Goal: Information Seeking & Learning: Learn about a topic

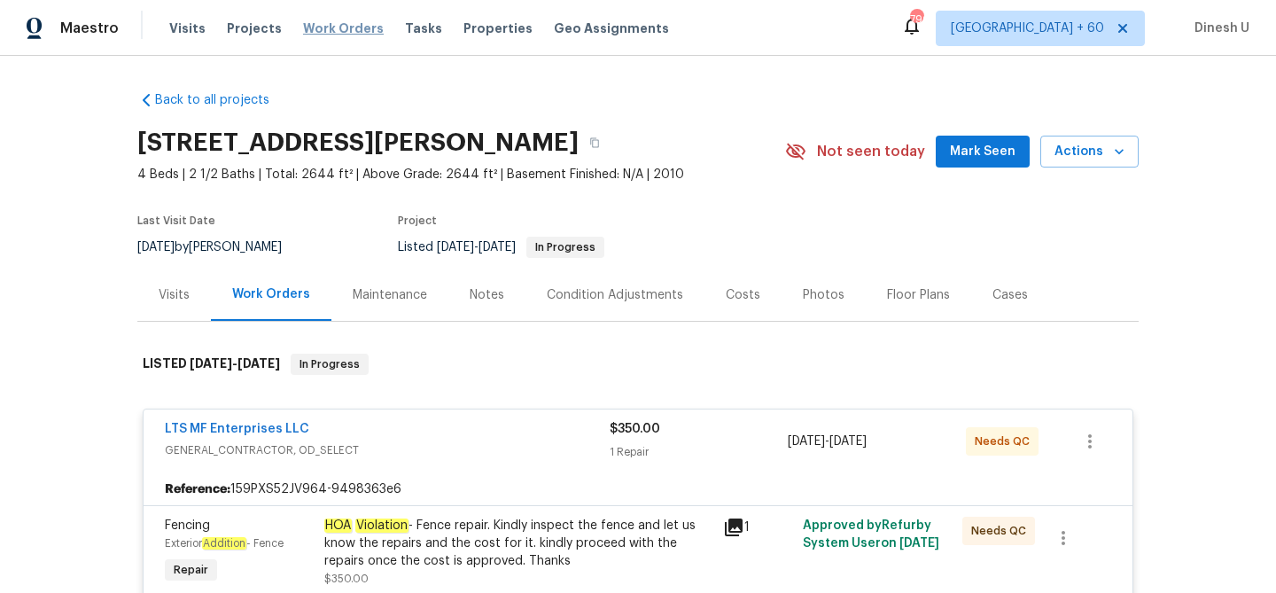
click at [329, 30] on span "Work Orders" at bounding box center [343, 28] width 81 height 18
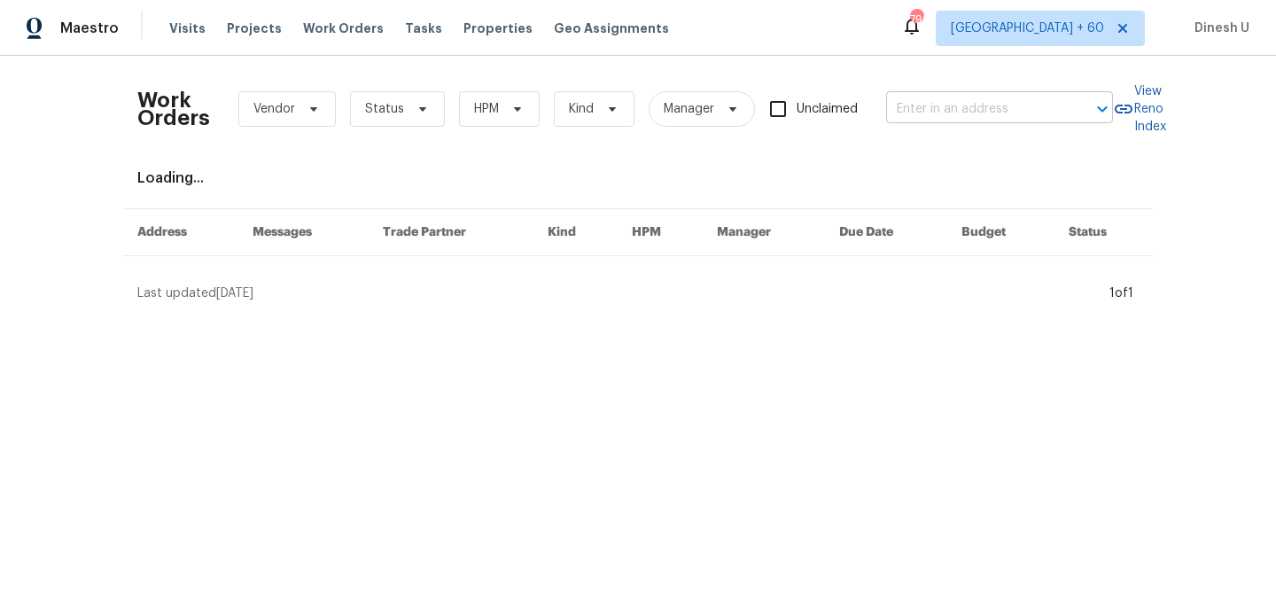
click at [940, 103] on input "text" at bounding box center [974, 109] width 177 height 27
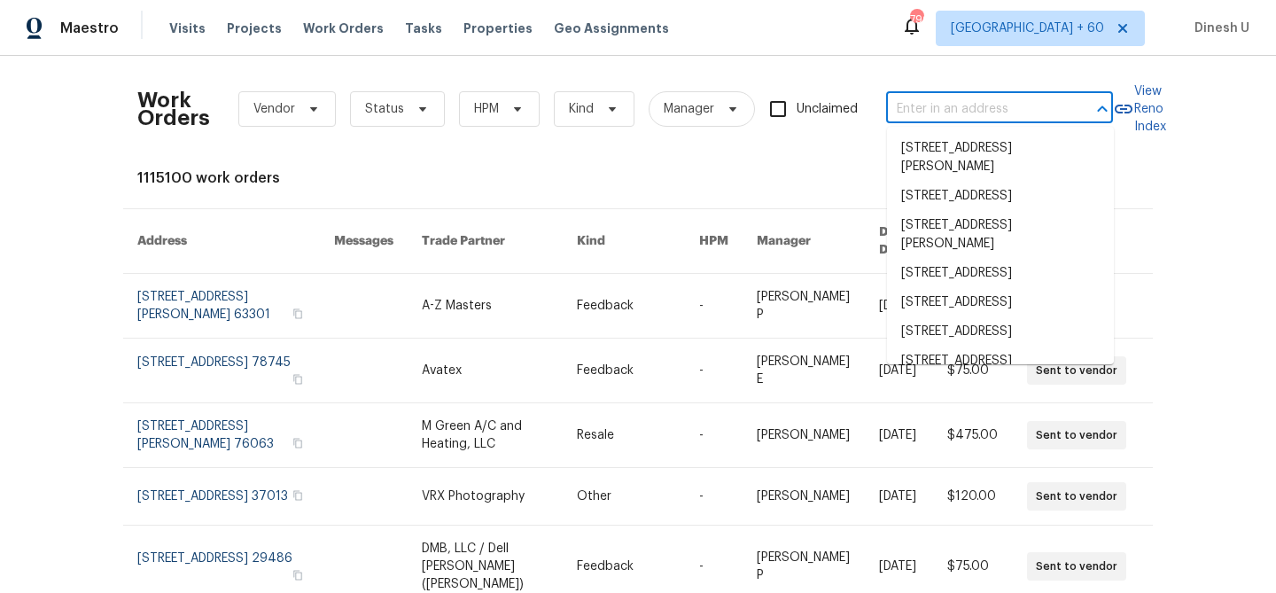
paste input "[STREET_ADDRESS][PERSON_NAME]"
type input "[STREET_ADDRESS][PERSON_NAME]"
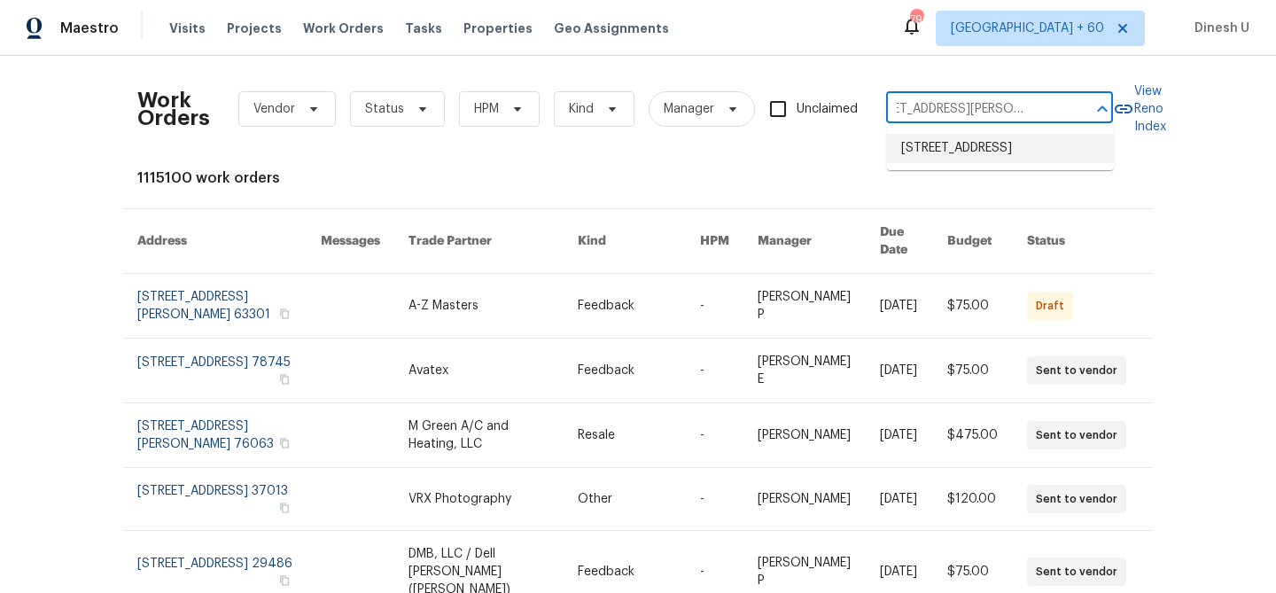
click at [919, 151] on li "[STREET_ADDRESS]" at bounding box center [1000, 148] width 227 height 29
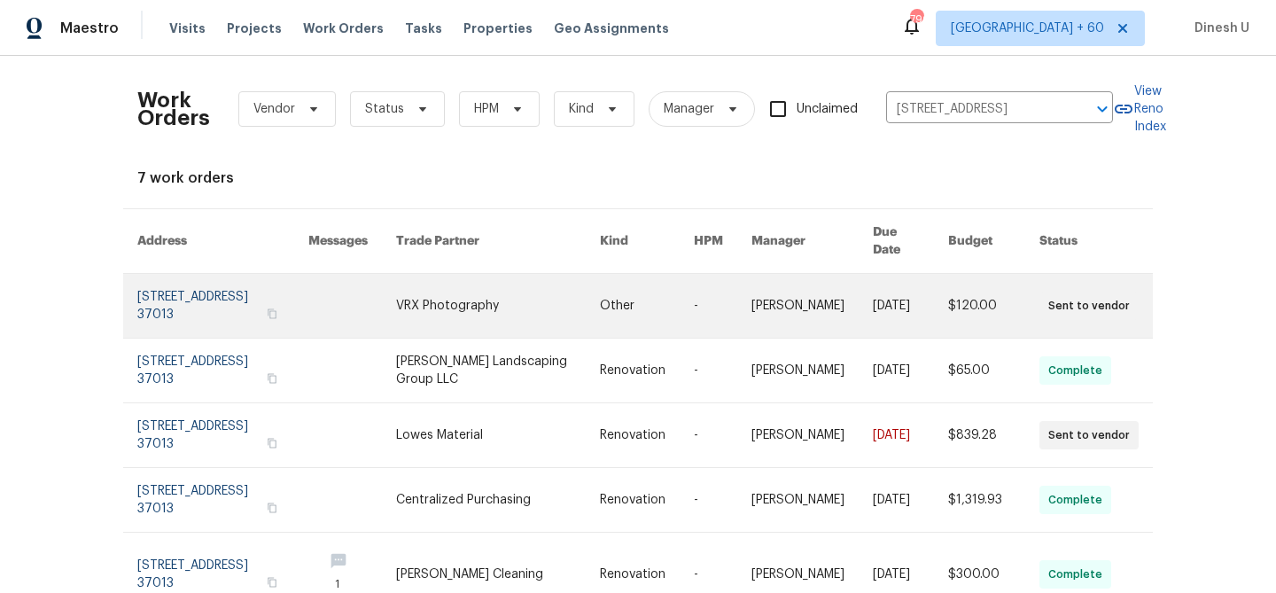
click at [175, 298] on link at bounding box center [222, 306] width 171 height 64
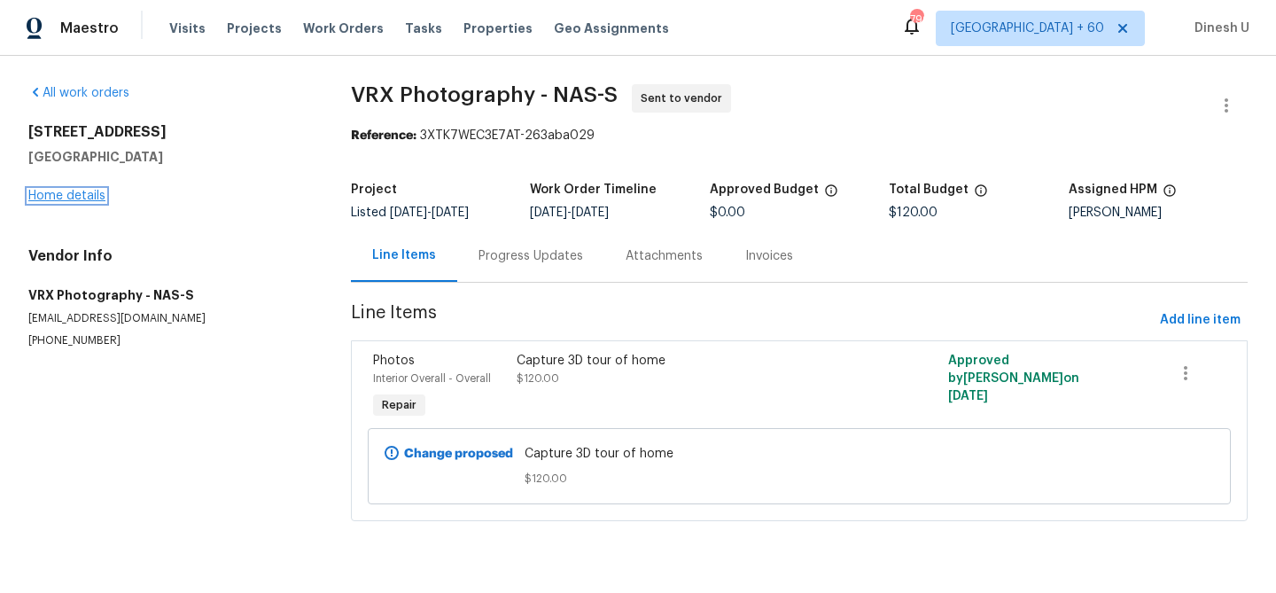
click at [57, 200] on link "Home details" at bounding box center [66, 196] width 77 height 12
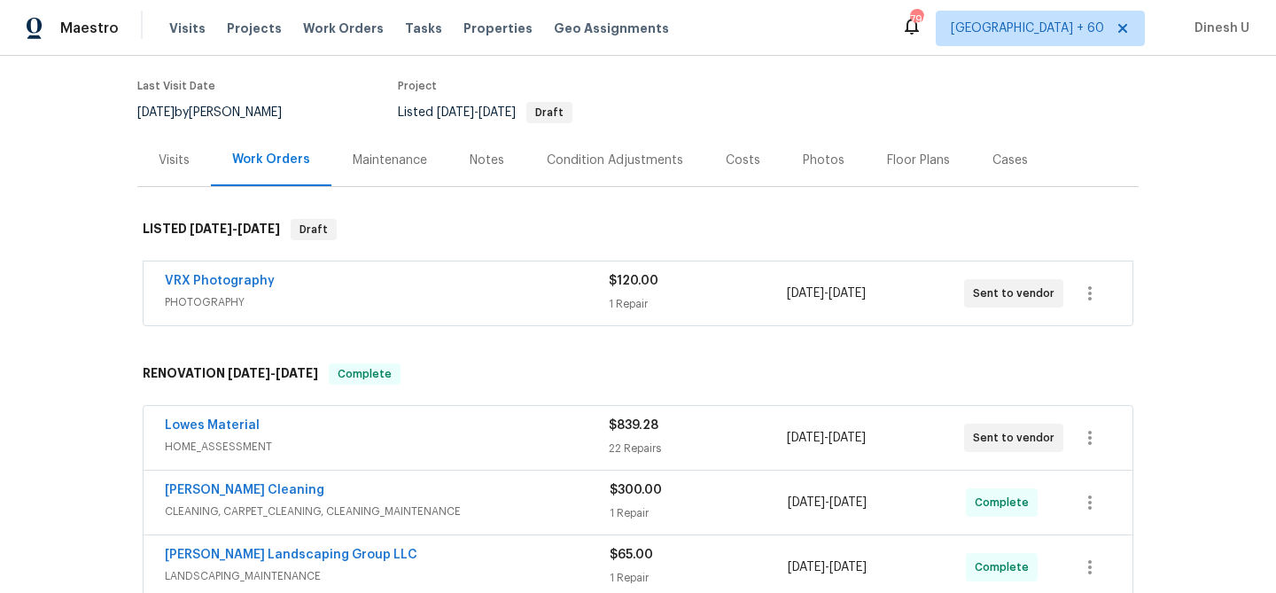
scroll to position [77, 0]
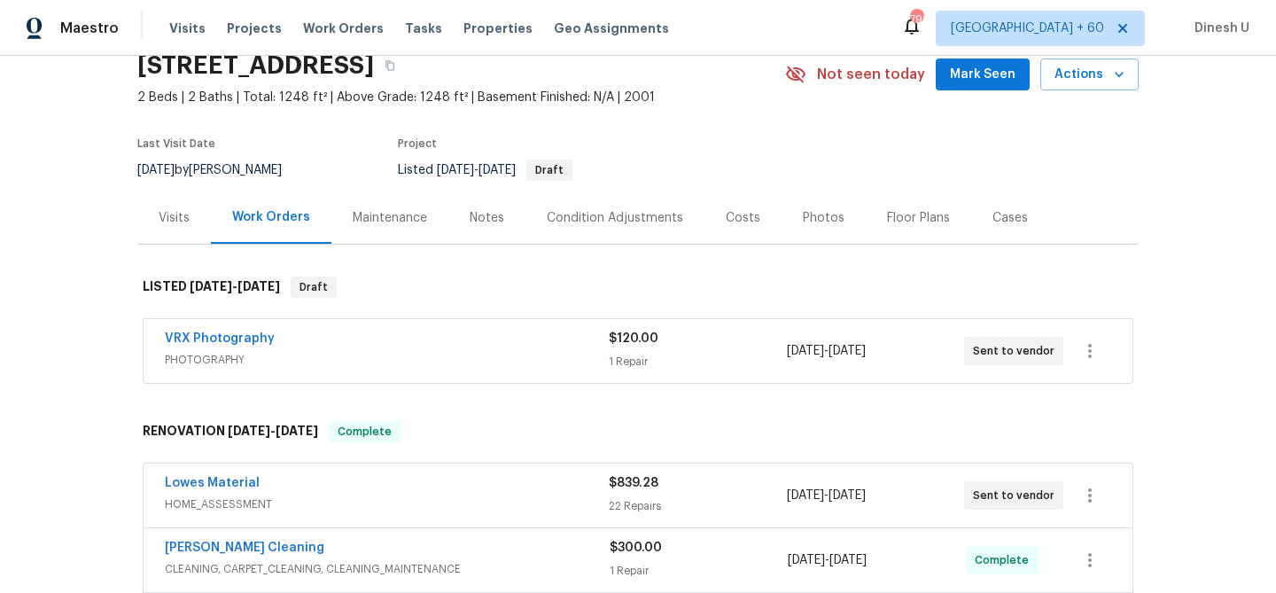
click at [649, 353] on div "1 Repair" at bounding box center [697, 362] width 177 height 18
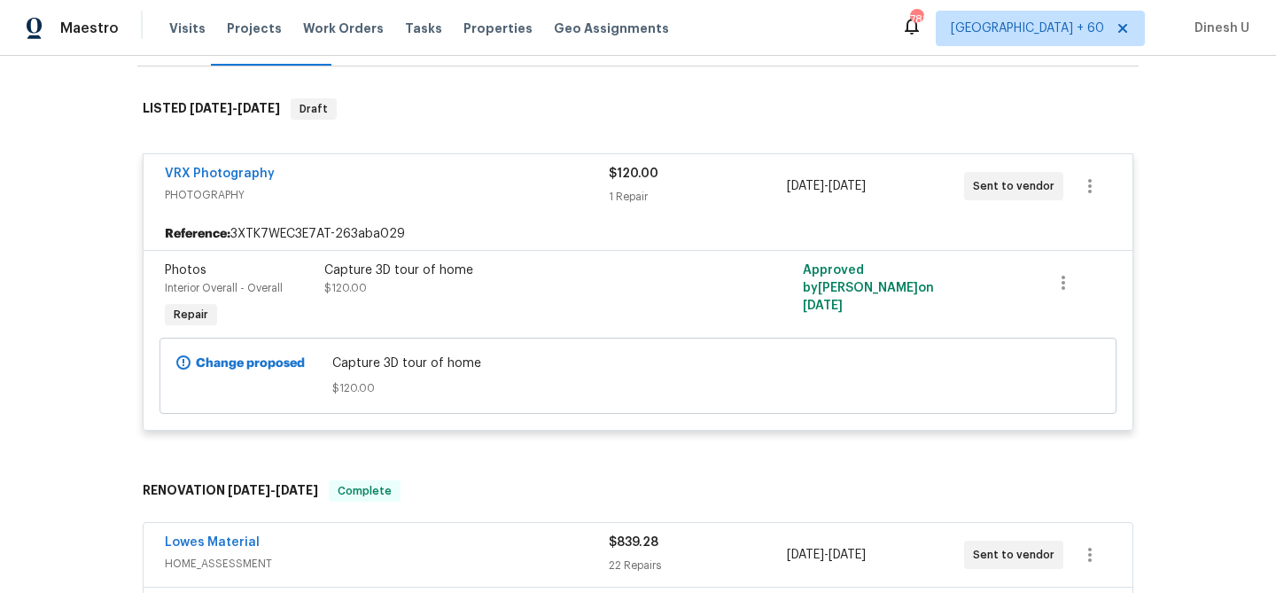
scroll to position [0, 0]
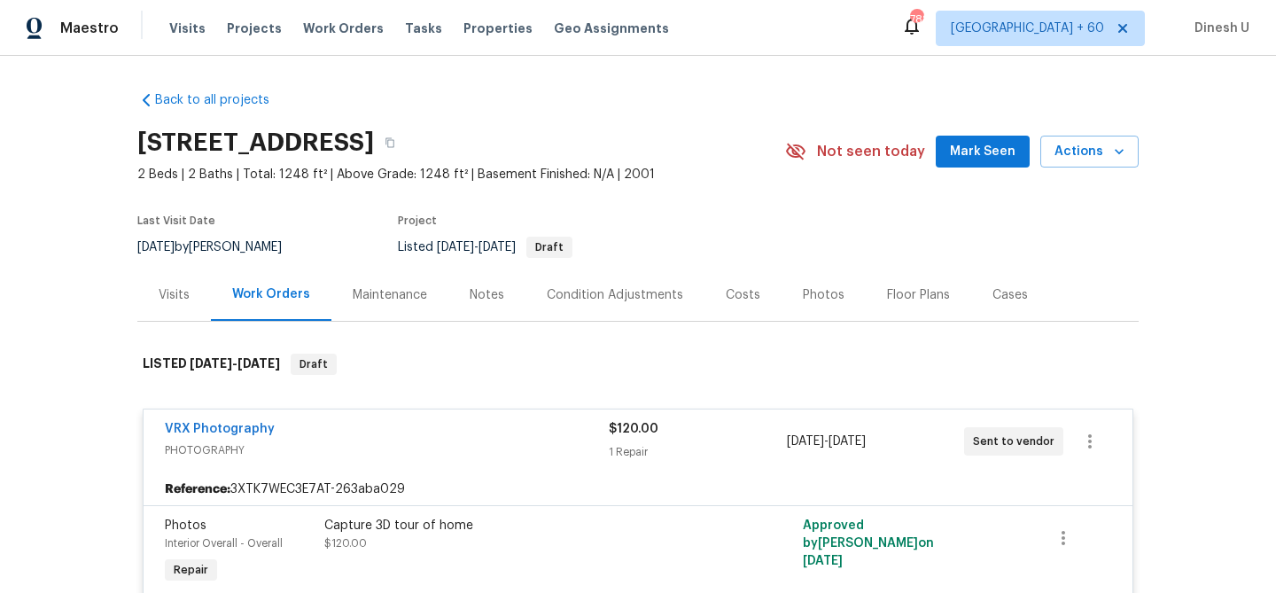
click at [175, 299] on div "Visits" at bounding box center [174, 295] width 31 height 18
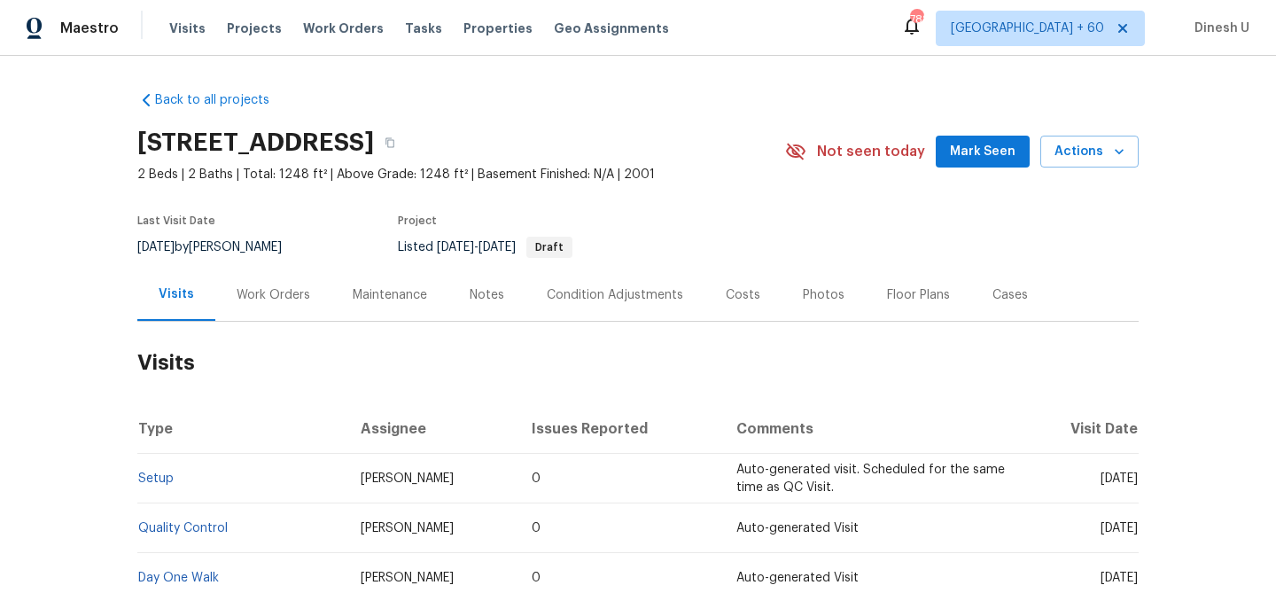
click at [293, 291] on div "Work Orders" at bounding box center [274, 295] width 74 height 18
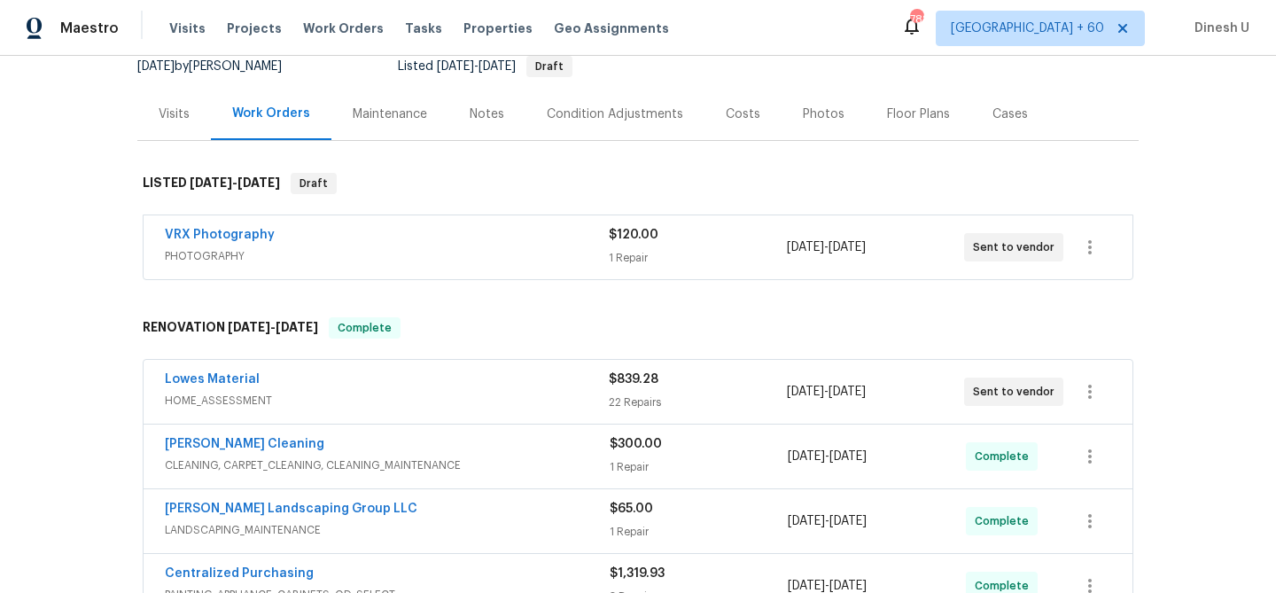
scroll to position [185, 0]
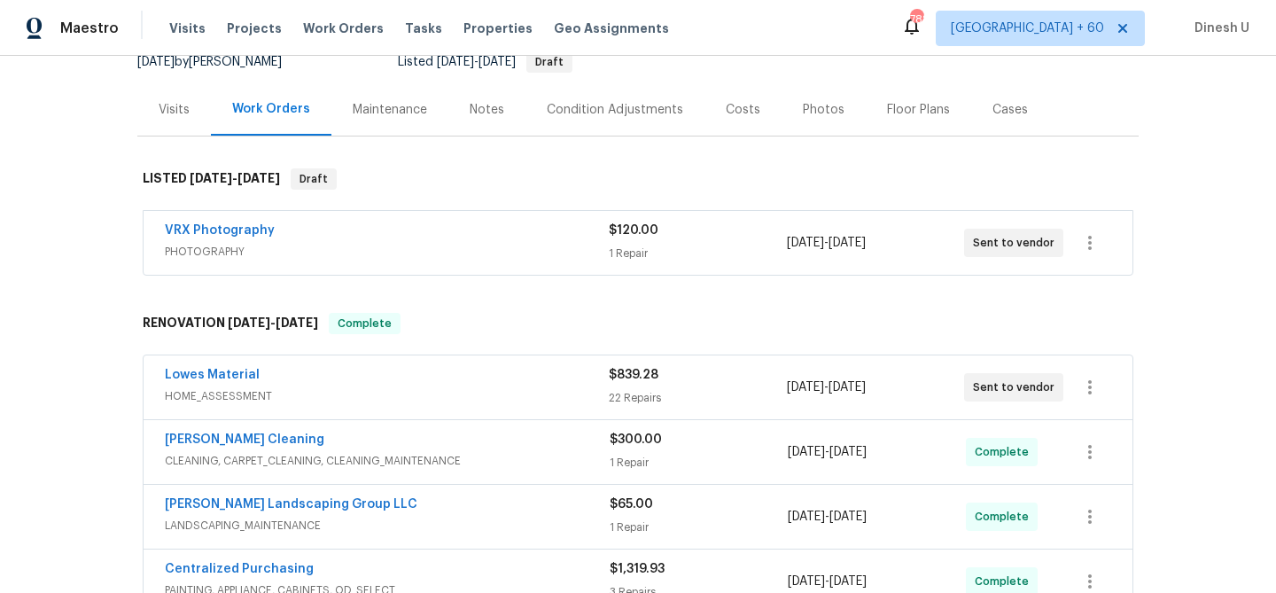
click at [621, 252] on div "1 Repair" at bounding box center [697, 254] width 177 height 18
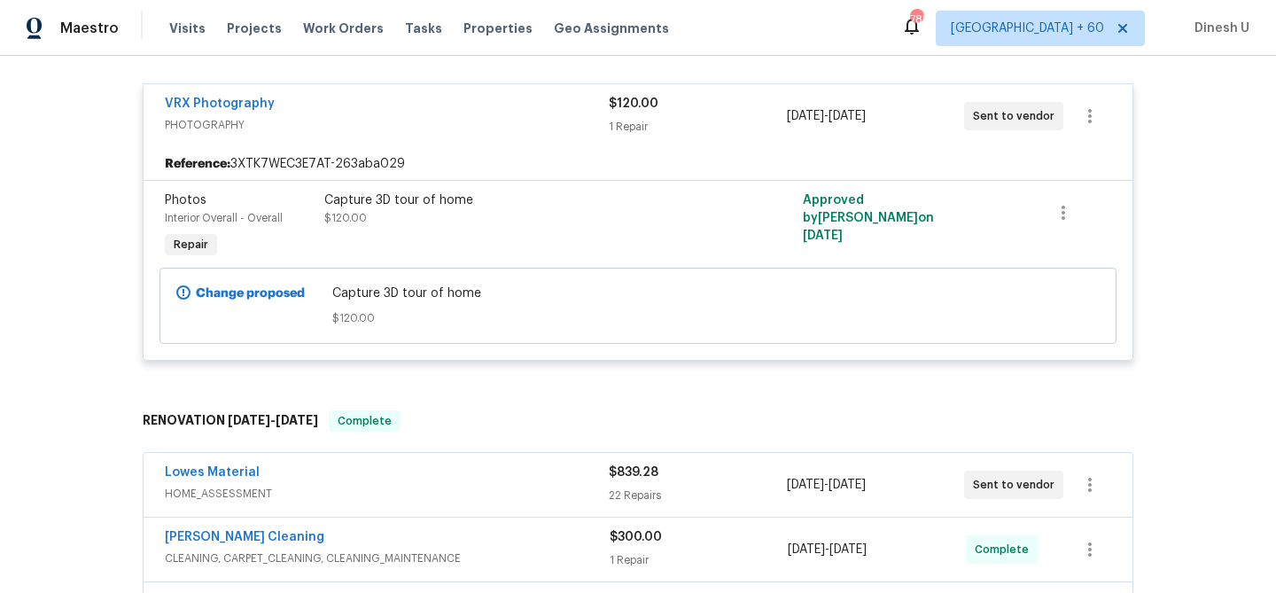
scroll to position [404, 0]
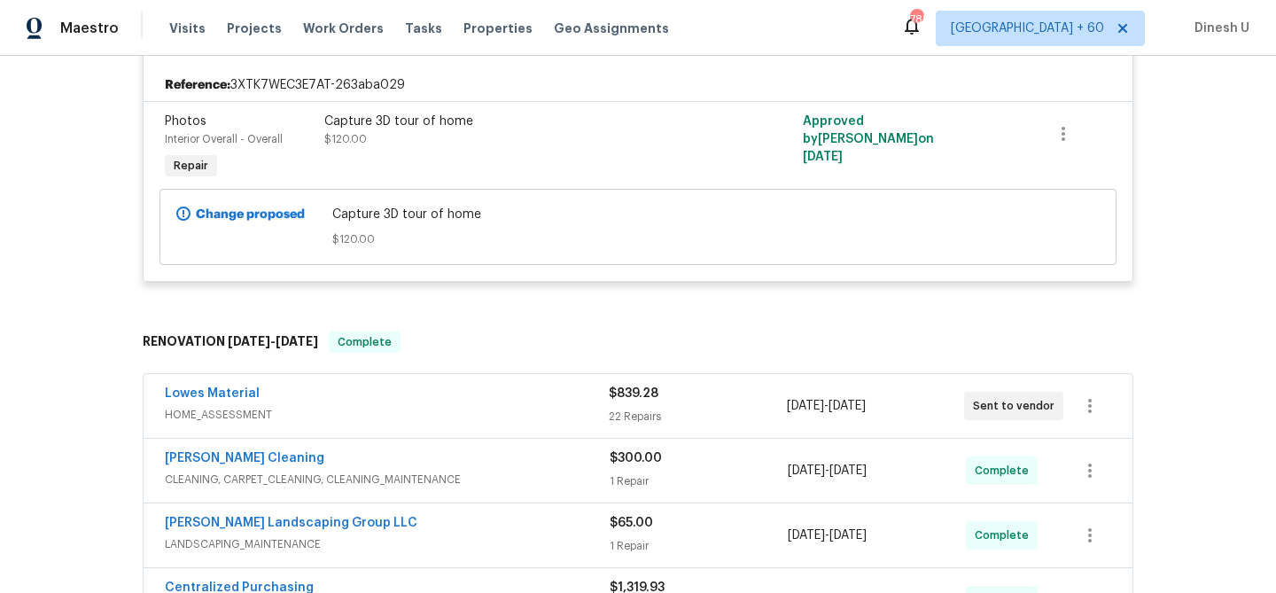
click at [634, 413] on div "22 Repairs" at bounding box center [697, 417] width 177 height 18
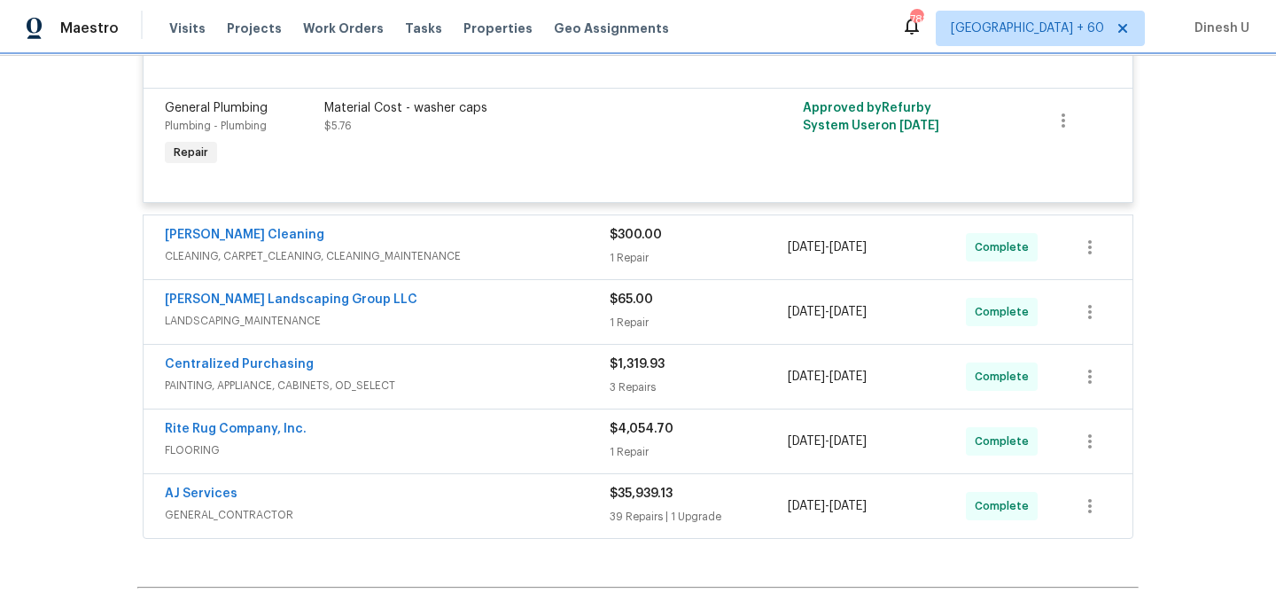
scroll to position [3504, 0]
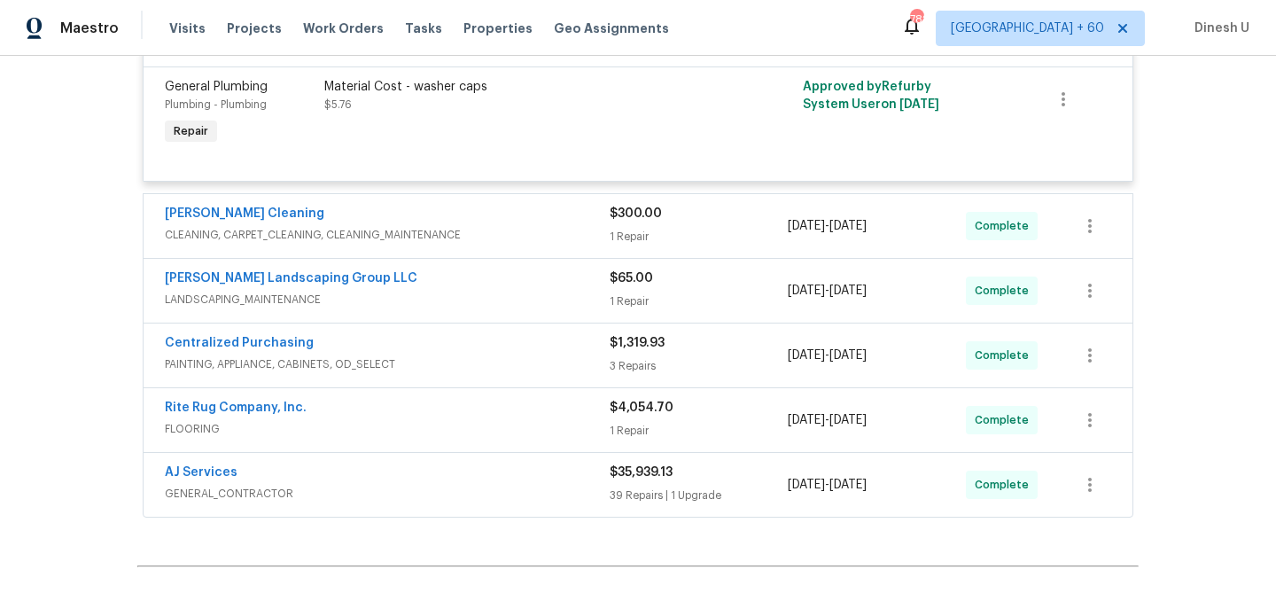
click at [619, 245] on div "1 Repair" at bounding box center [699, 237] width 178 height 18
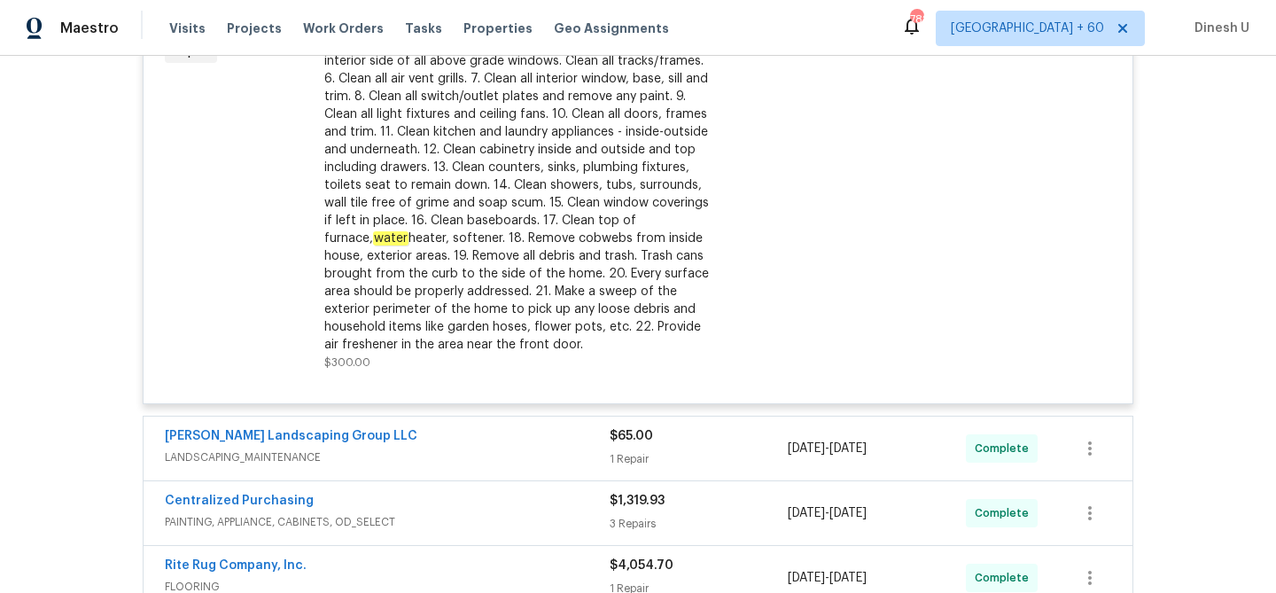
scroll to position [3915, 0]
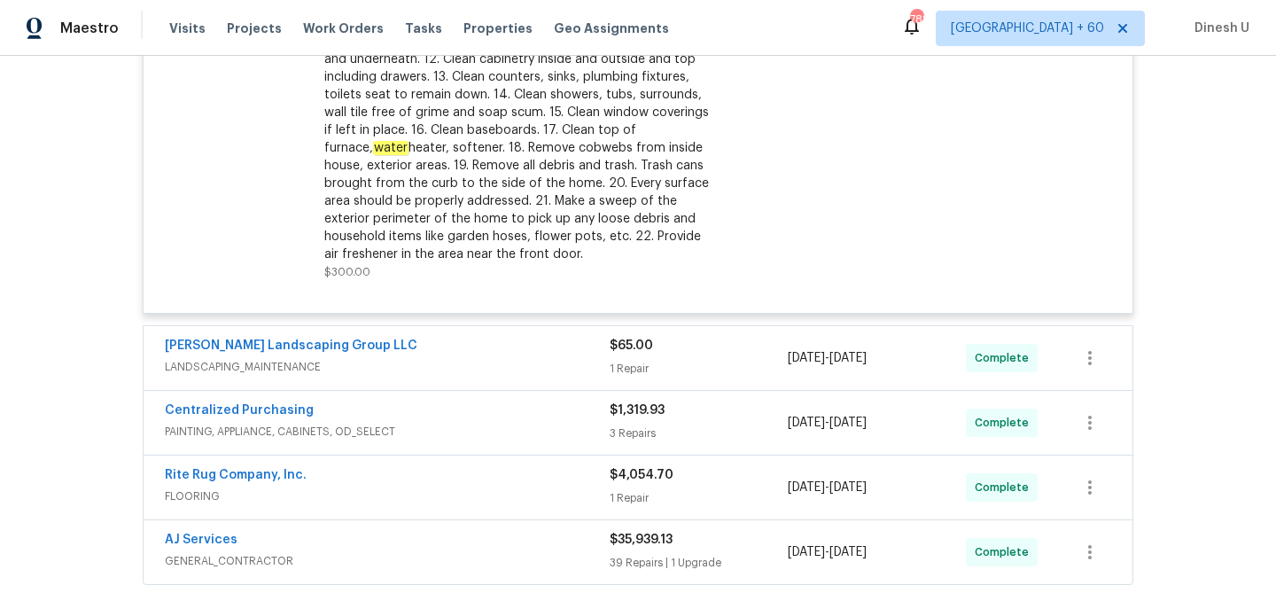
click at [626, 379] on div "$65.00 1 Repair" at bounding box center [699, 358] width 178 height 43
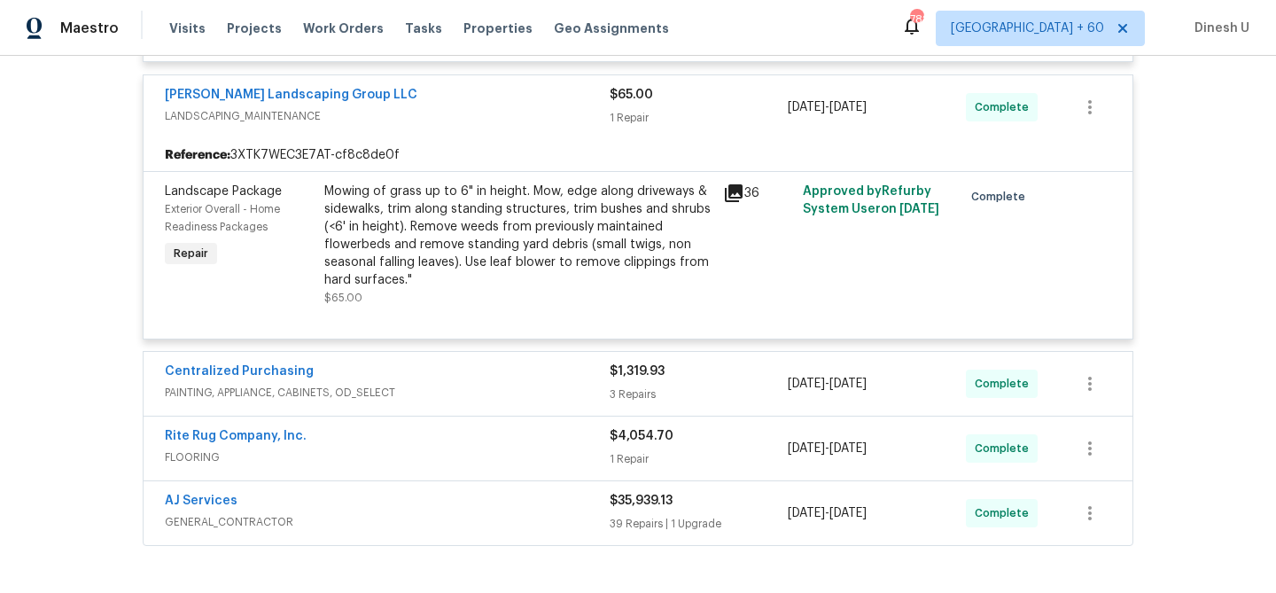
scroll to position [4218, 0]
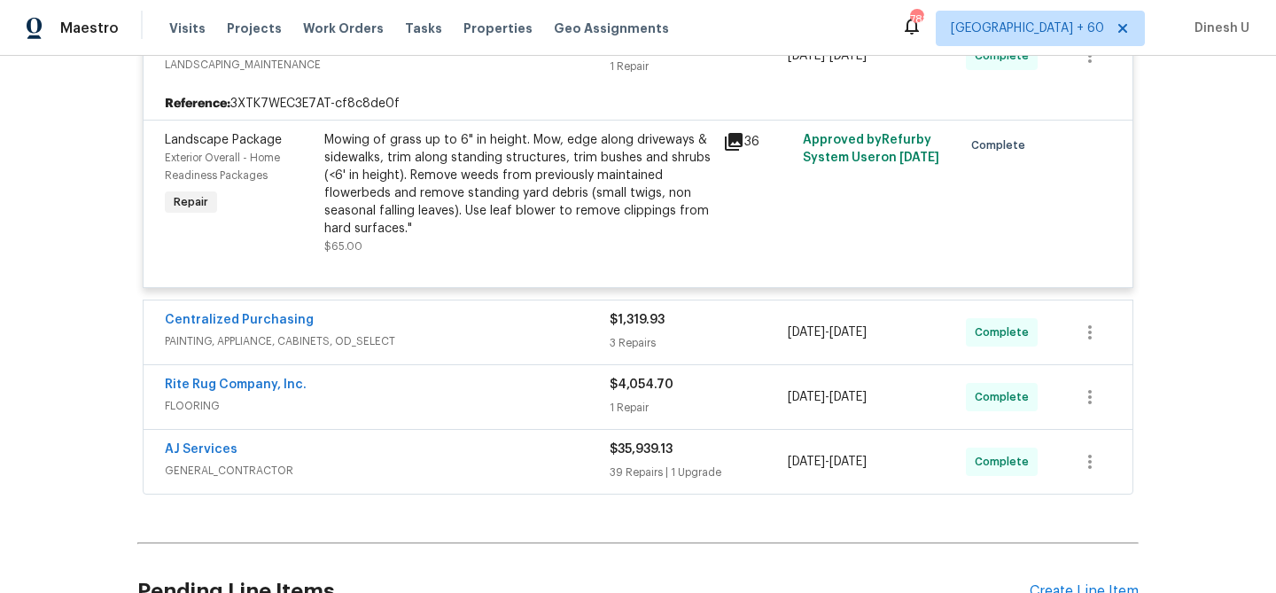
click at [621, 352] on div "3 Repairs" at bounding box center [699, 343] width 178 height 18
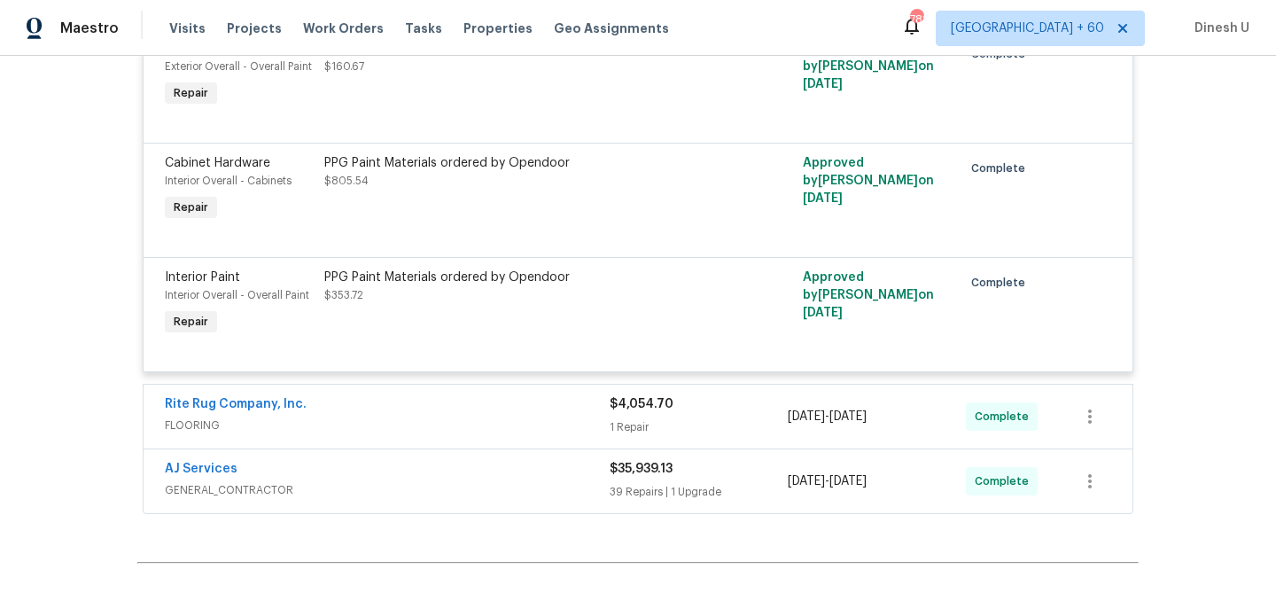
scroll to position [4631, 0]
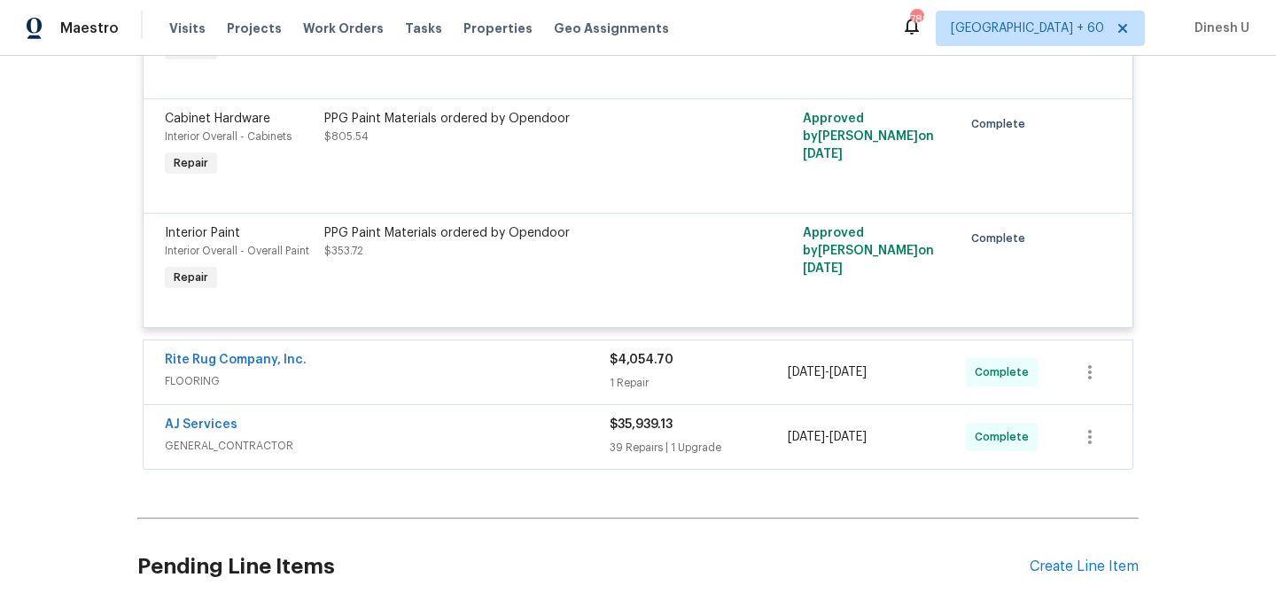
click at [637, 392] on div "1 Repair" at bounding box center [699, 383] width 178 height 18
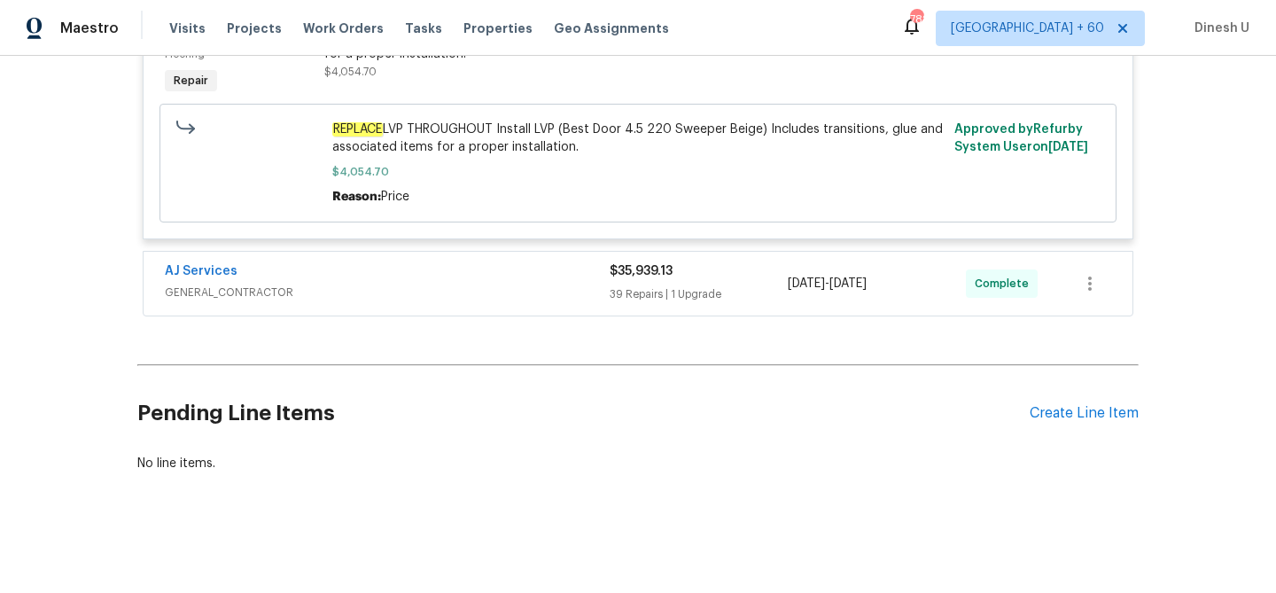
scroll to position [5141, 0]
click at [651, 304] on div "$35,939.13 39 Repairs | 1 Upgrade" at bounding box center [699, 283] width 178 height 43
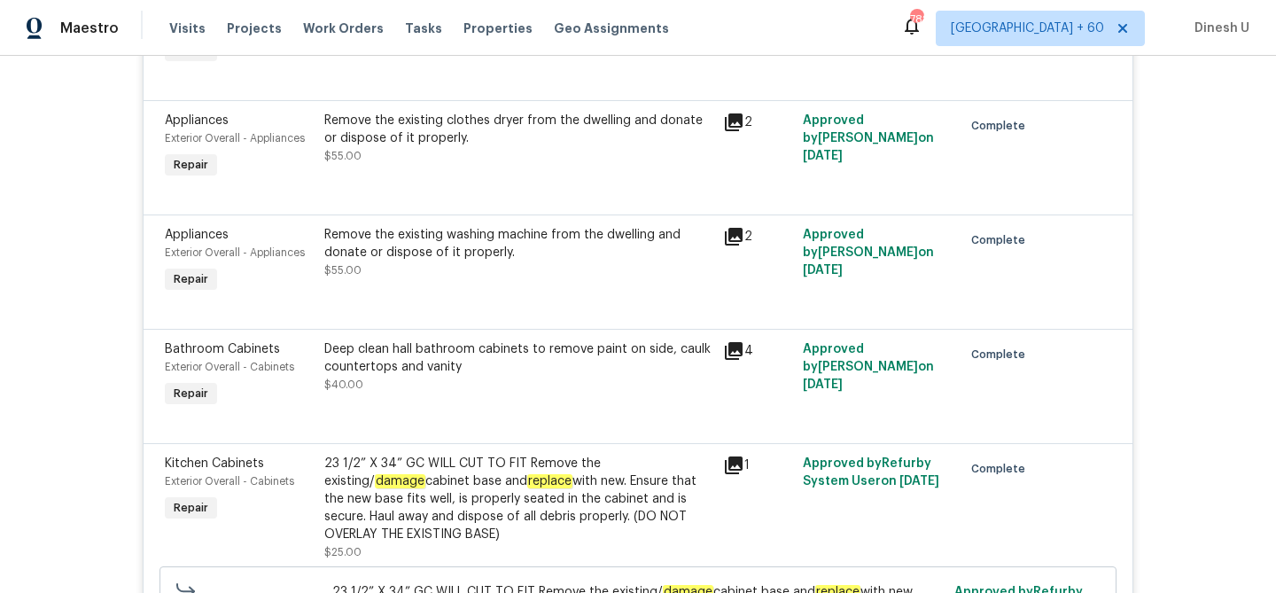
scroll to position [5544, 0]
click at [592, 167] on div "Remove the existing clothes dryer from the dwelling and donate or dispose of it…" at bounding box center [518, 139] width 388 height 53
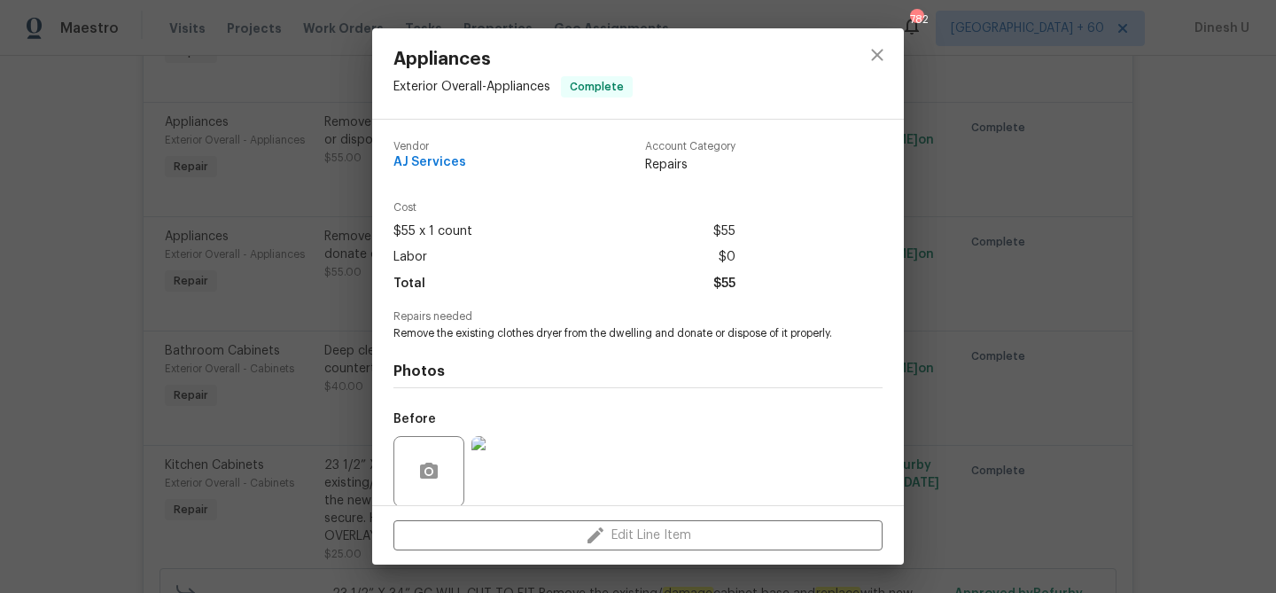
click at [337, 215] on div "Appliances Exterior Overall - Appliances Complete Vendor AJ Services Account Ca…" at bounding box center [638, 296] width 1276 height 593
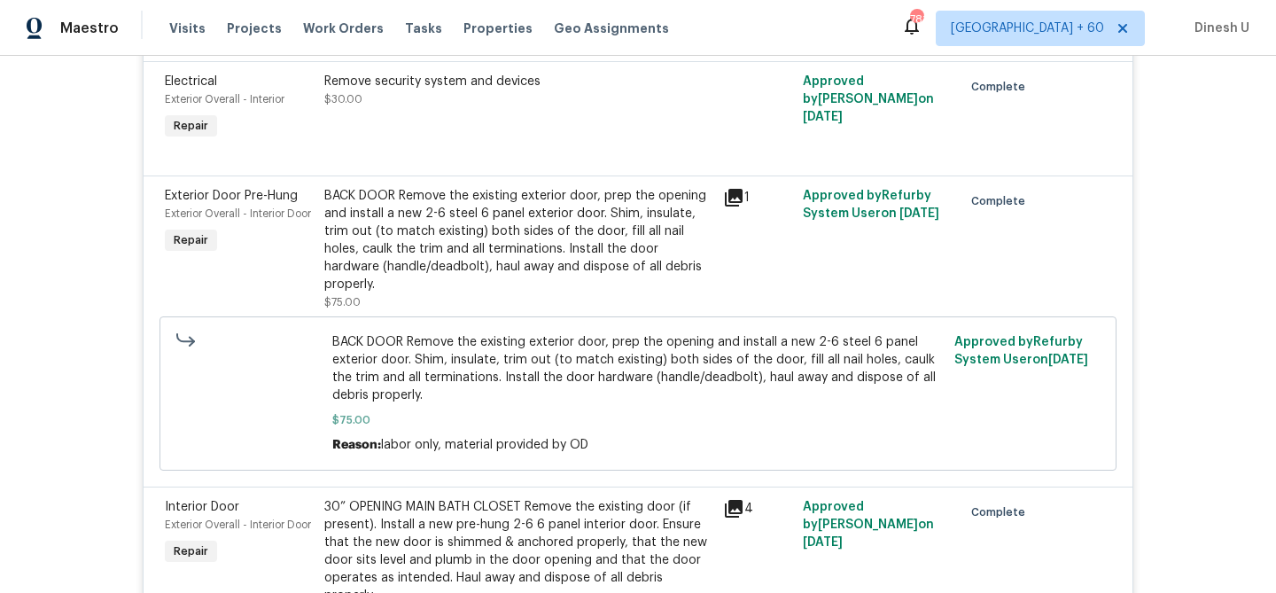
scroll to position [7791, 0]
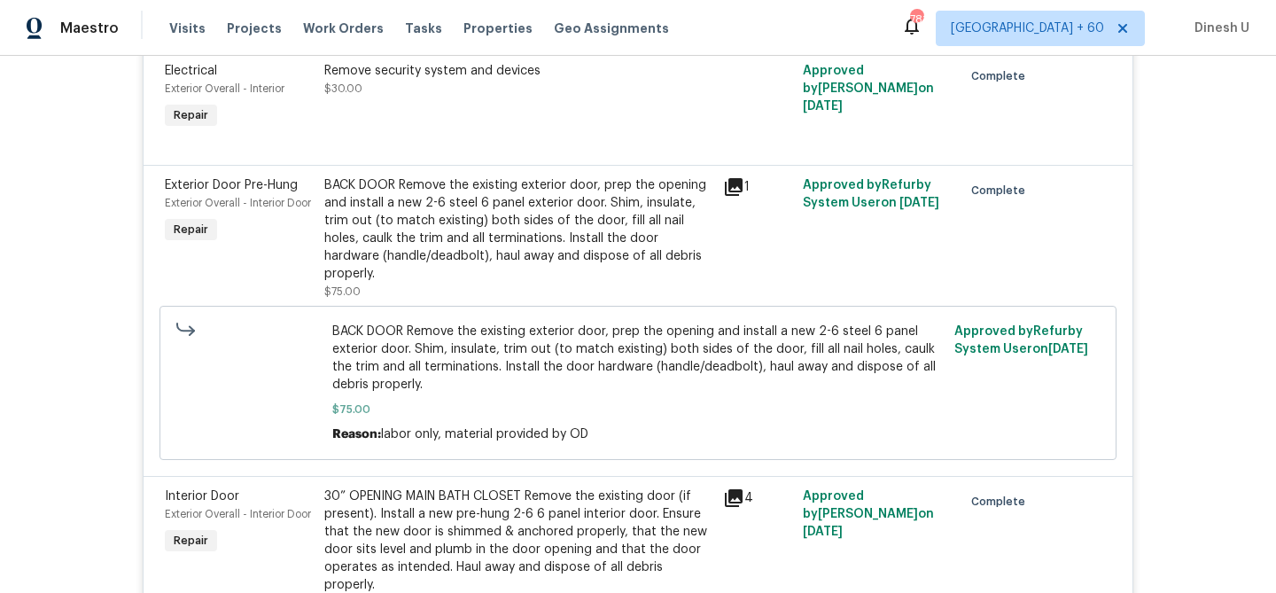
click at [392, 224] on div "BACK DOOR Remove the existing exterior door, prep the opening and install a new…" at bounding box center [518, 229] width 388 height 106
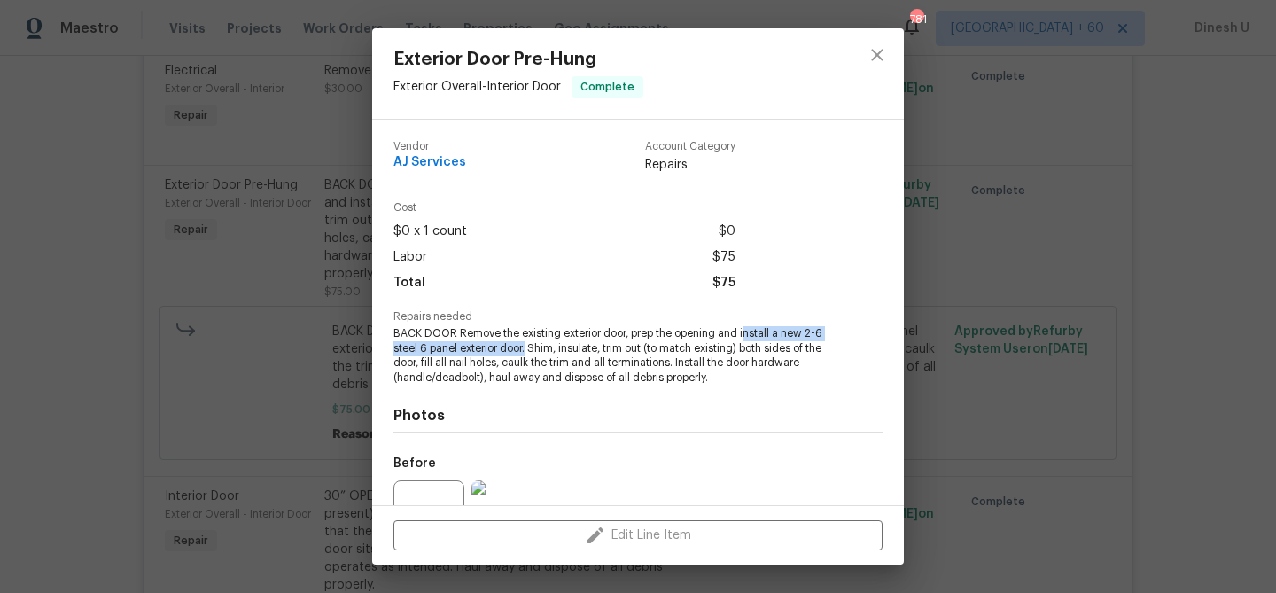
drag, startPoint x: 745, startPoint y: 334, endPoint x: 528, endPoint y: 347, distance: 217.5
click at [528, 347] on span "BACK DOOR Remove the existing exterior door, prep the opening and install a new…" at bounding box center [613, 355] width 440 height 59
copy span "nstall a new 2-6 steel 6 panel exterior door."
click at [321, 289] on div "Exterior Door Pre-Hung Exterior Overall - Interior Door Complete Vendor AJ Serv…" at bounding box center [638, 296] width 1276 height 593
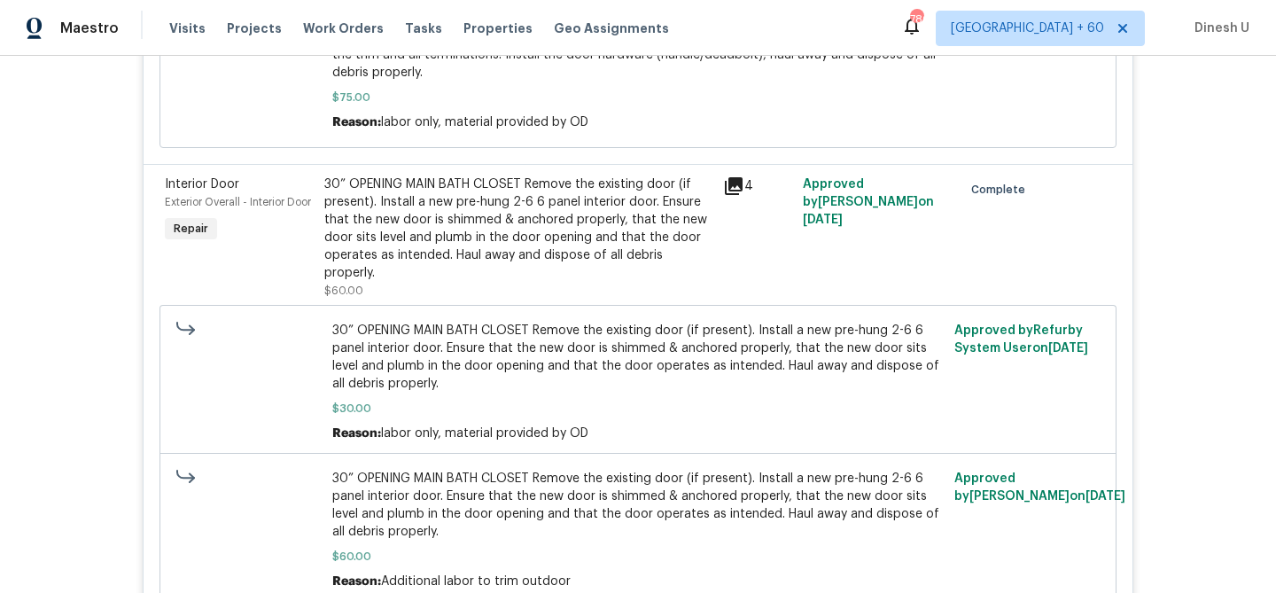
scroll to position [8111, 0]
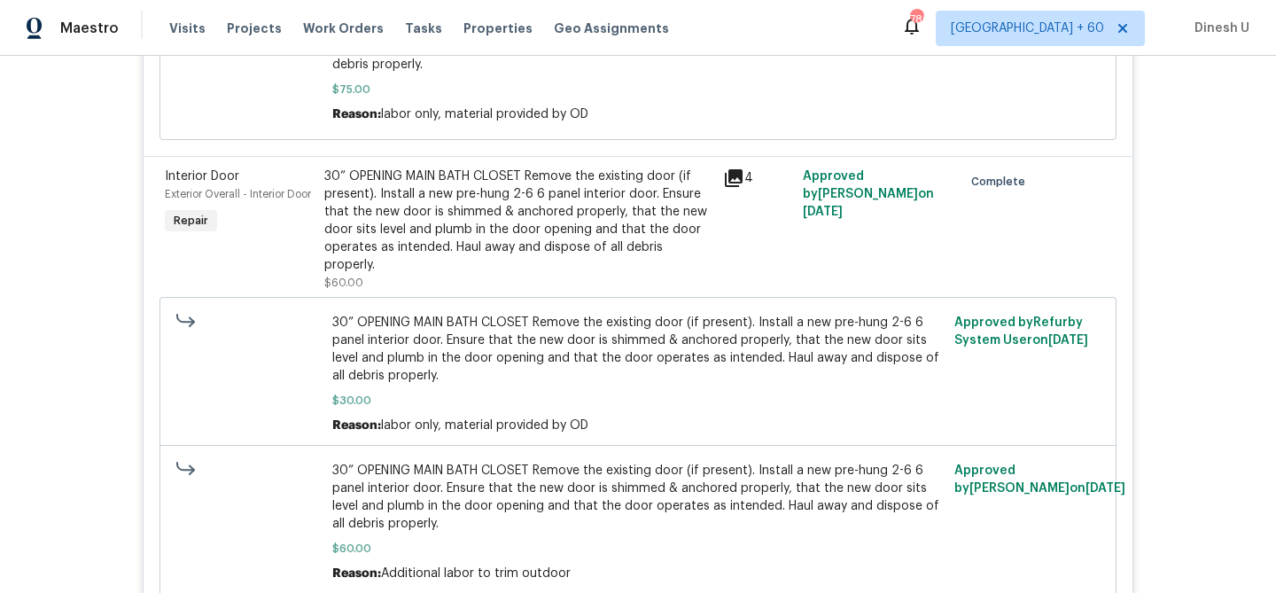
click at [730, 184] on icon at bounding box center [734, 178] width 18 height 18
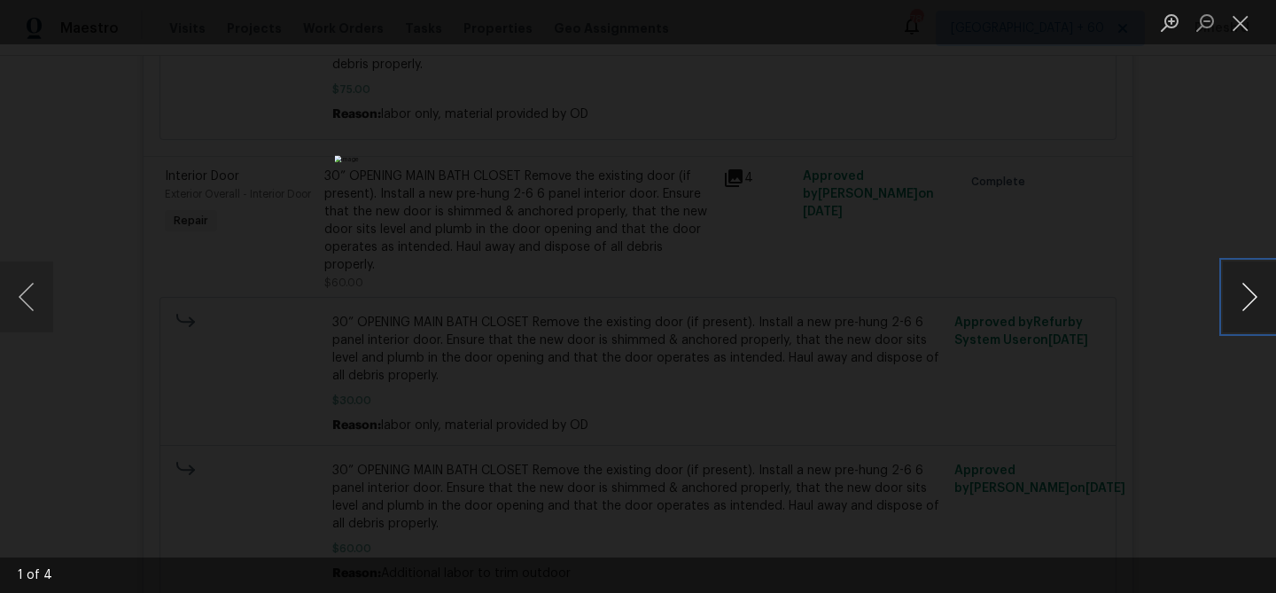
click at [1251, 291] on button "Next image" at bounding box center [1249, 296] width 53 height 71
click at [1239, 21] on button "Close lightbox" at bounding box center [1240, 22] width 35 height 31
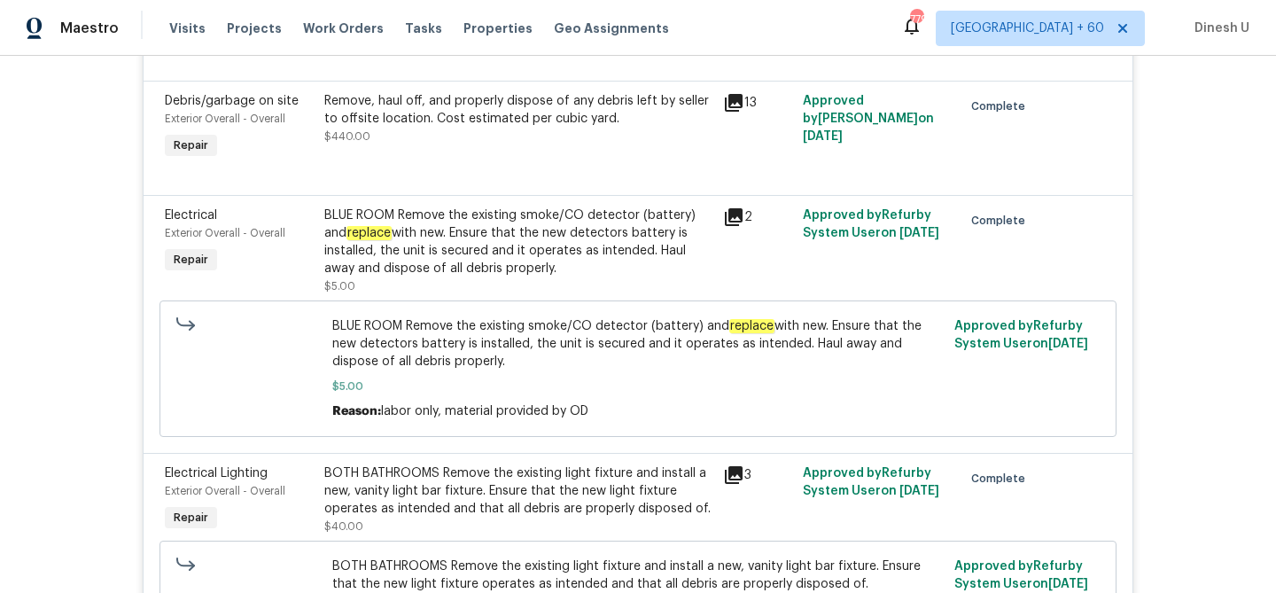
scroll to position [9419, 0]
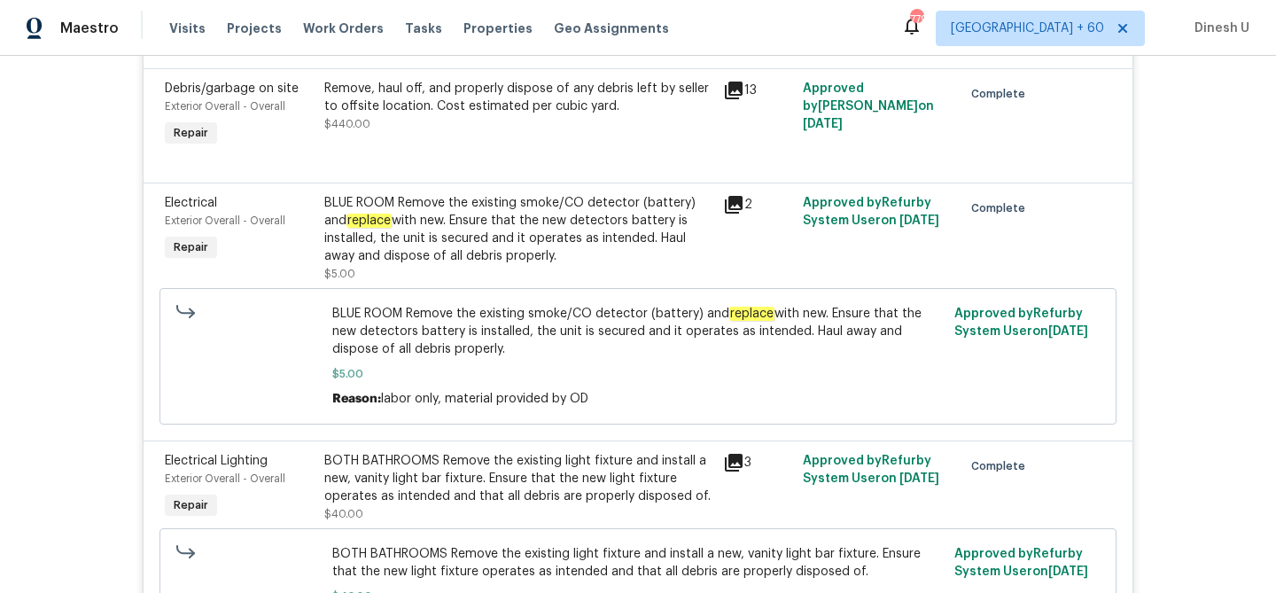
click at [608, 204] on div "BLUE ROOM Remove the existing smoke/CO detector (battery) and replace with new.…" at bounding box center [518, 229] width 388 height 71
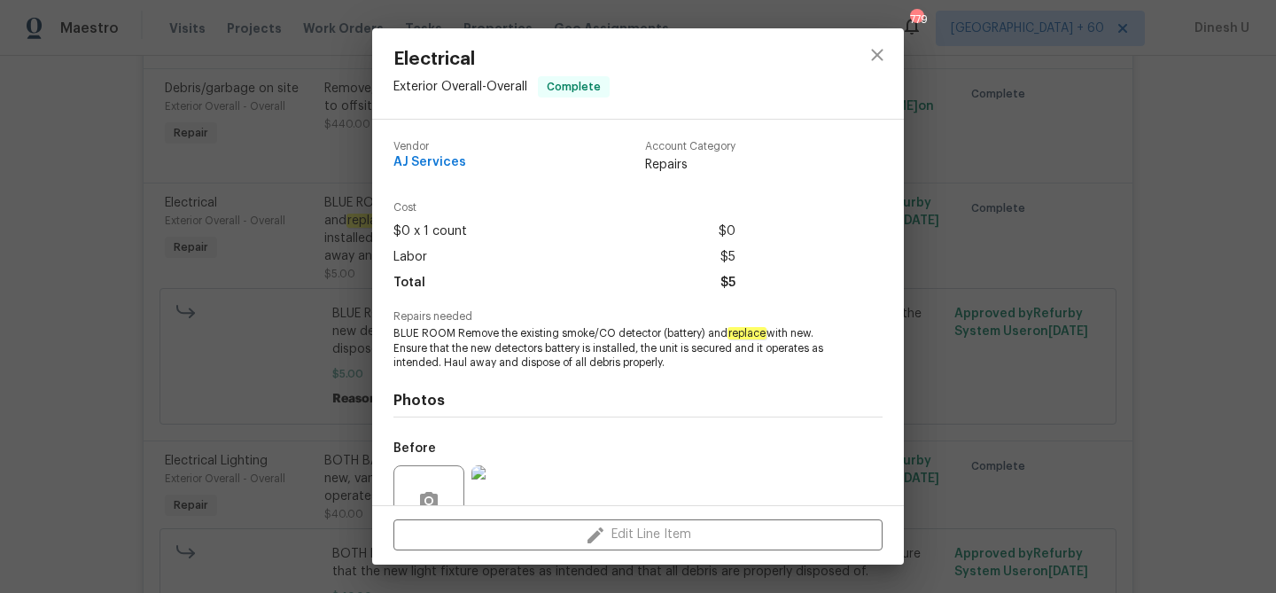
click at [311, 230] on div "Electrical Exterior Overall - Overall Complete Vendor AJ Services Account Categ…" at bounding box center [638, 296] width 1276 height 593
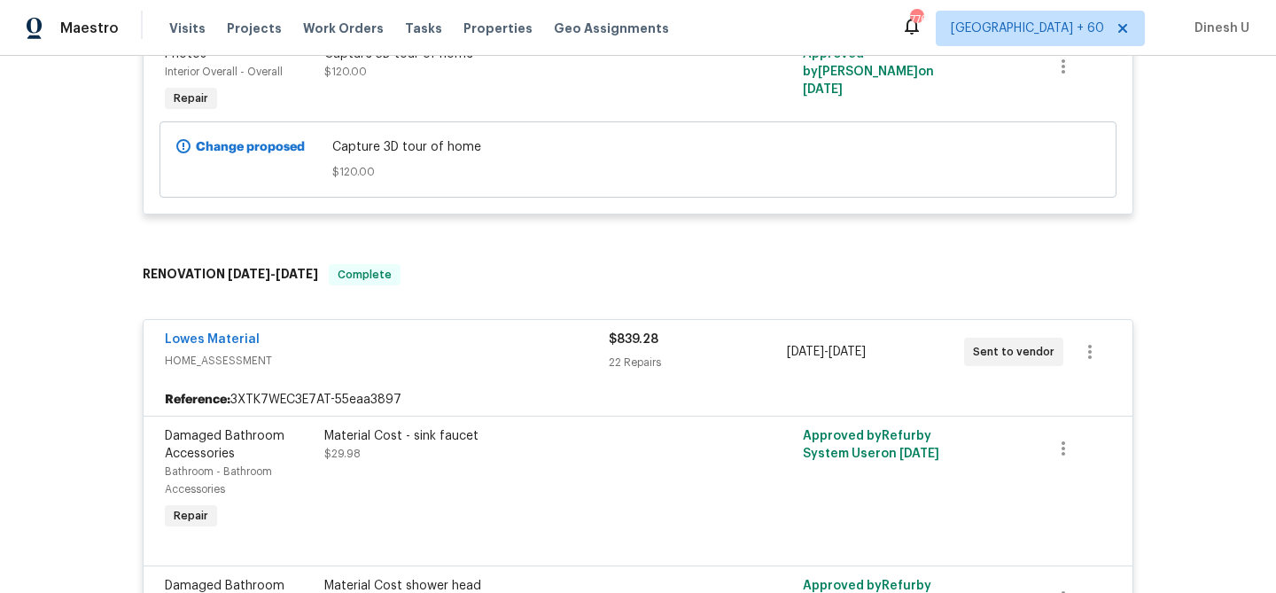
scroll to position [0, 0]
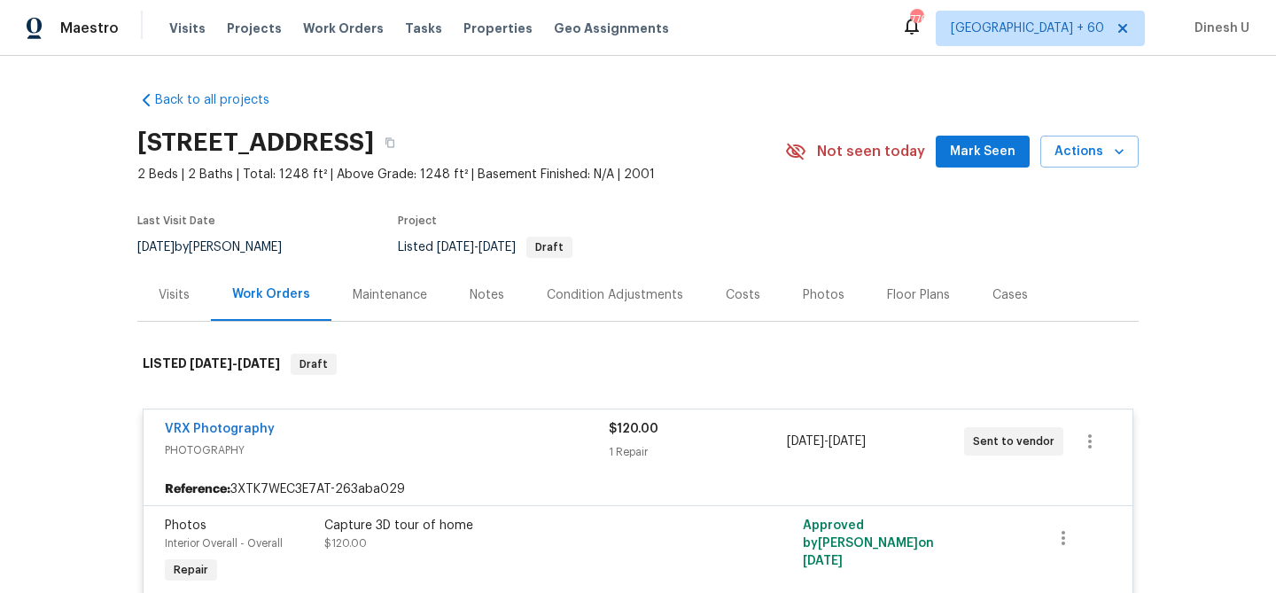
click at [166, 286] on div "Visits" at bounding box center [174, 295] width 31 height 18
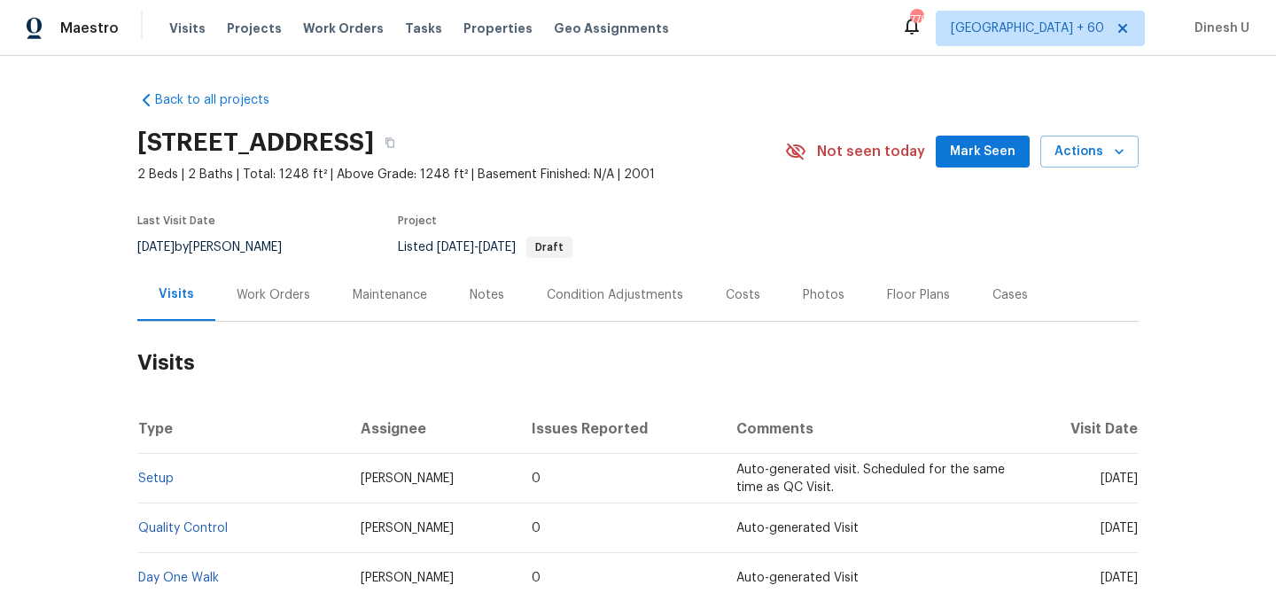
scroll to position [180, 0]
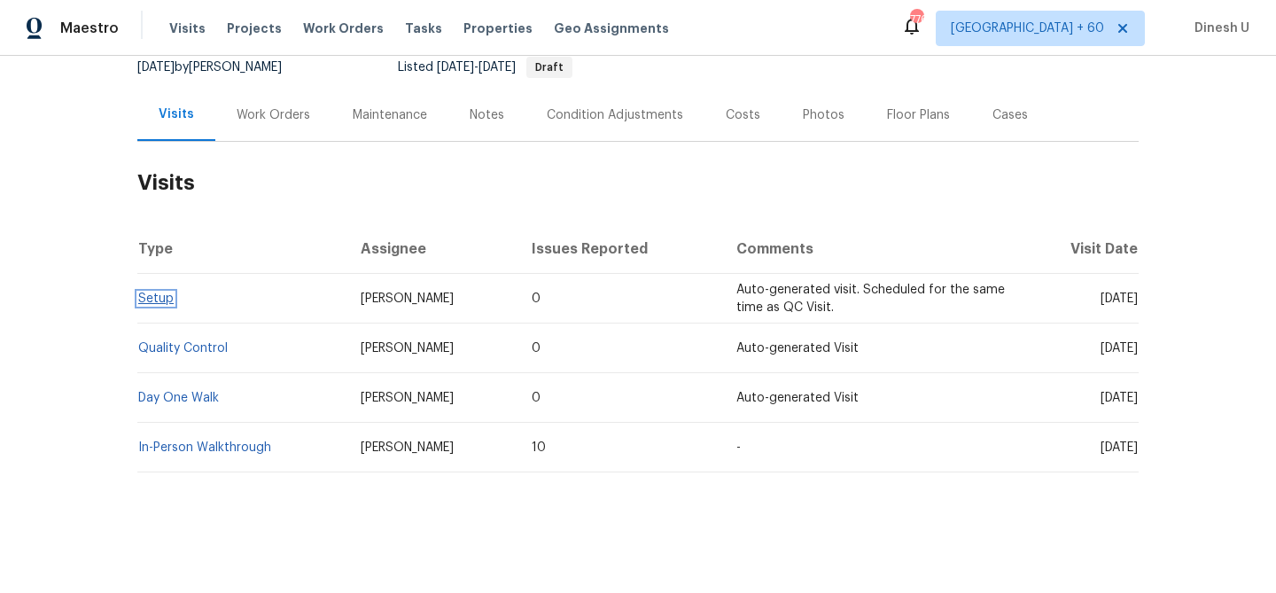
click at [156, 297] on link "Setup" at bounding box center [155, 298] width 35 height 12
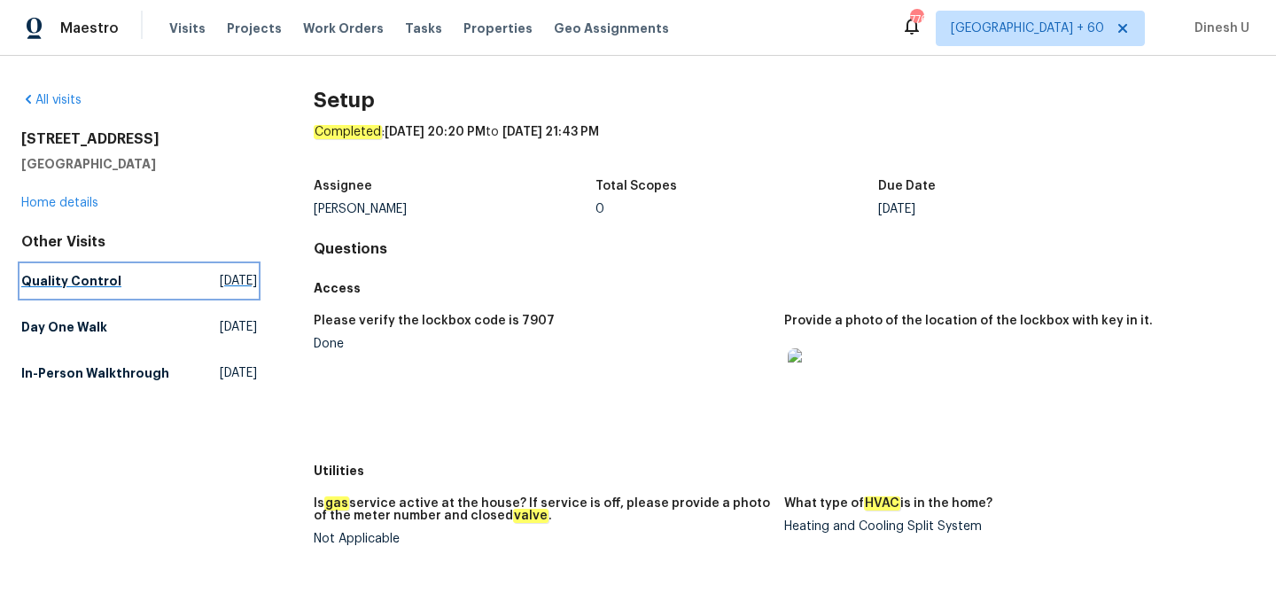
click at [220, 278] on span "[DATE]" at bounding box center [238, 281] width 37 height 18
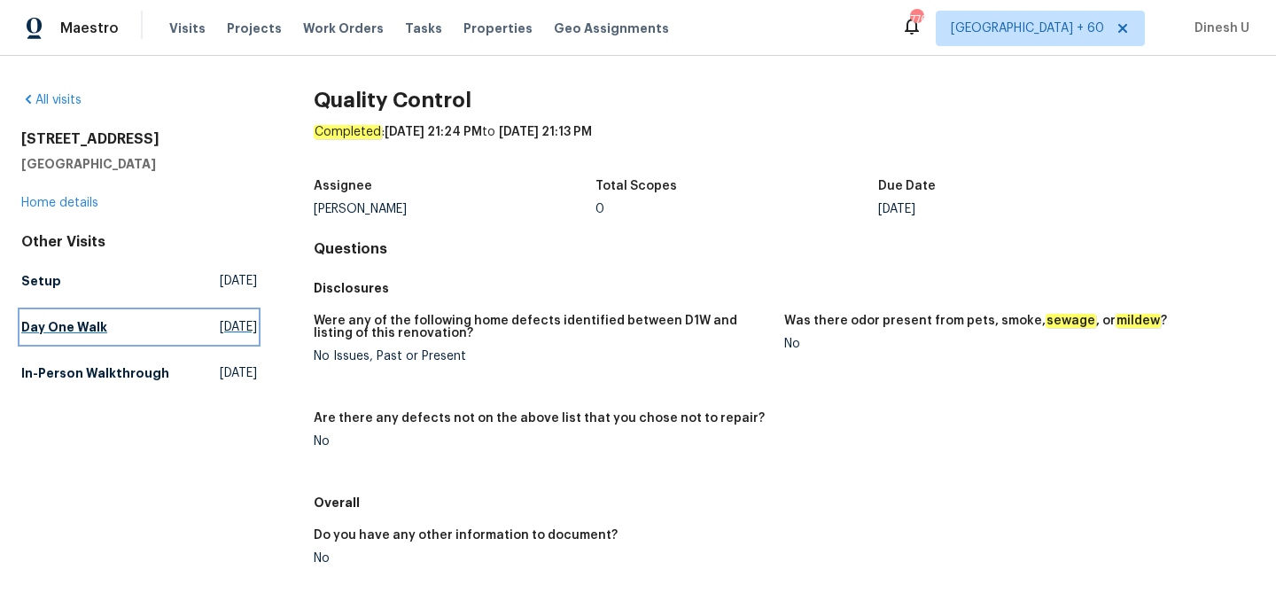
click at [232, 327] on span "[DATE]" at bounding box center [238, 327] width 37 height 18
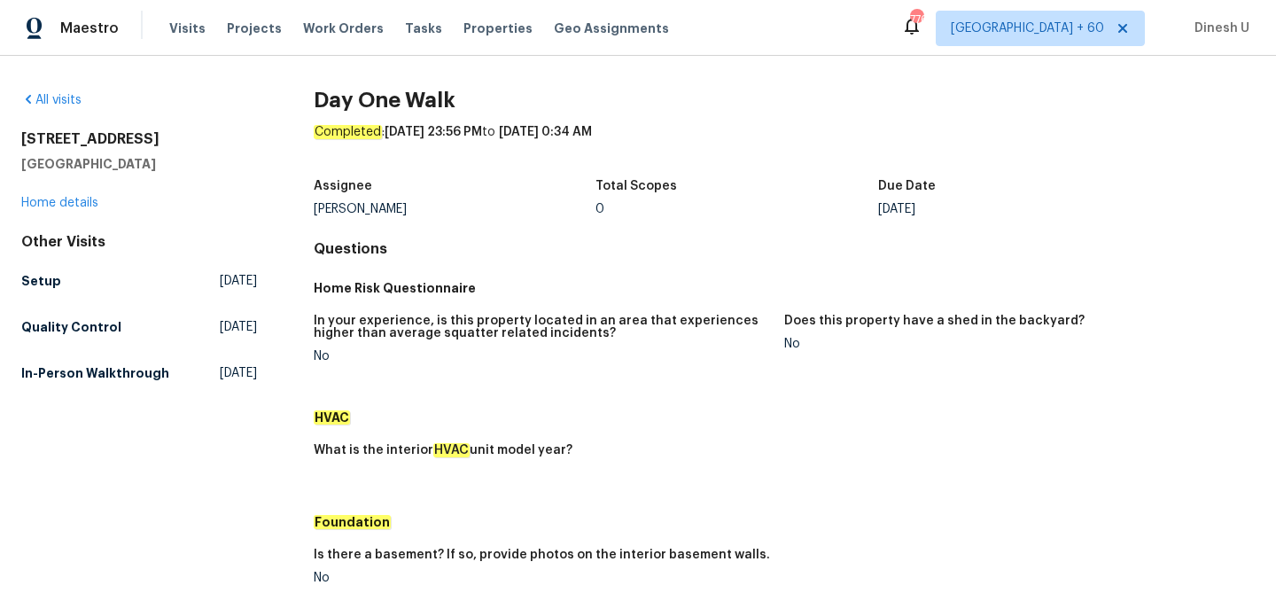
click at [231, 330] on span "[DATE]" at bounding box center [238, 327] width 37 height 18
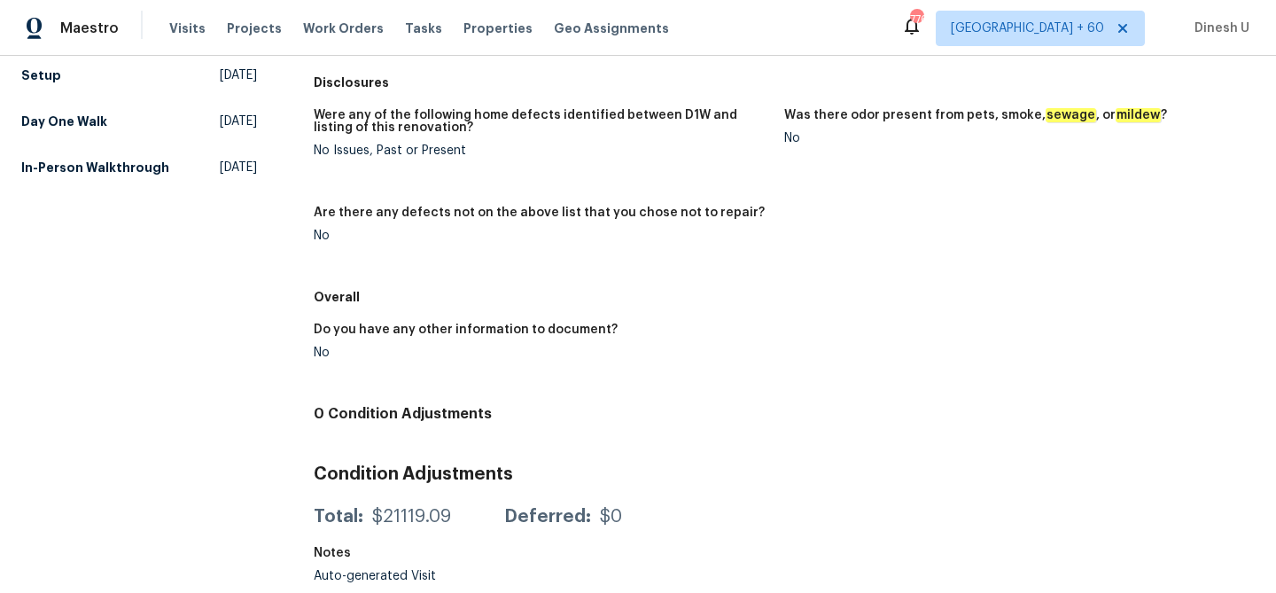
scroll to position [138, 0]
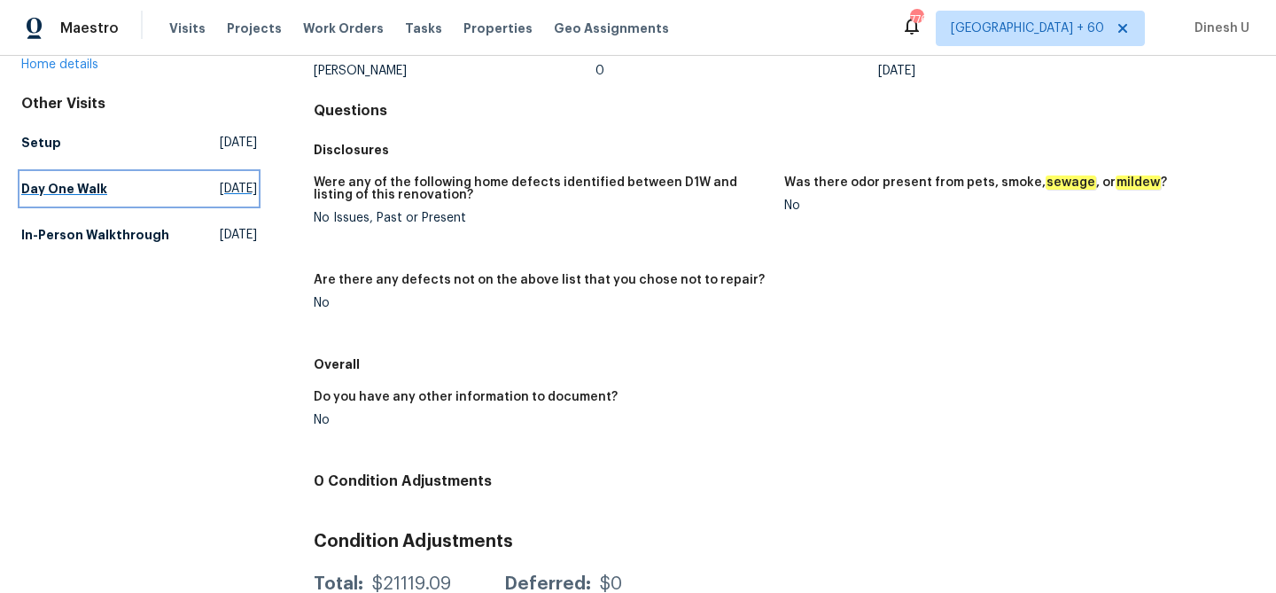
click at [220, 181] on span "[DATE]" at bounding box center [238, 189] width 37 height 18
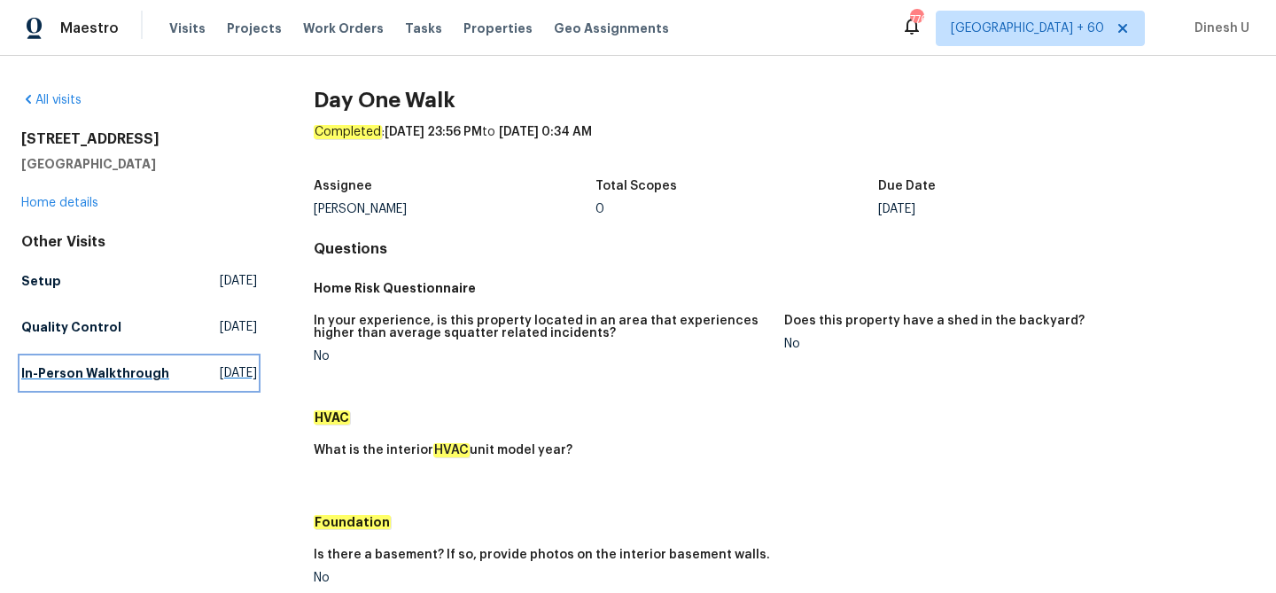
click at [220, 377] on span "[DATE]" at bounding box center [238, 373] width 37 height 18
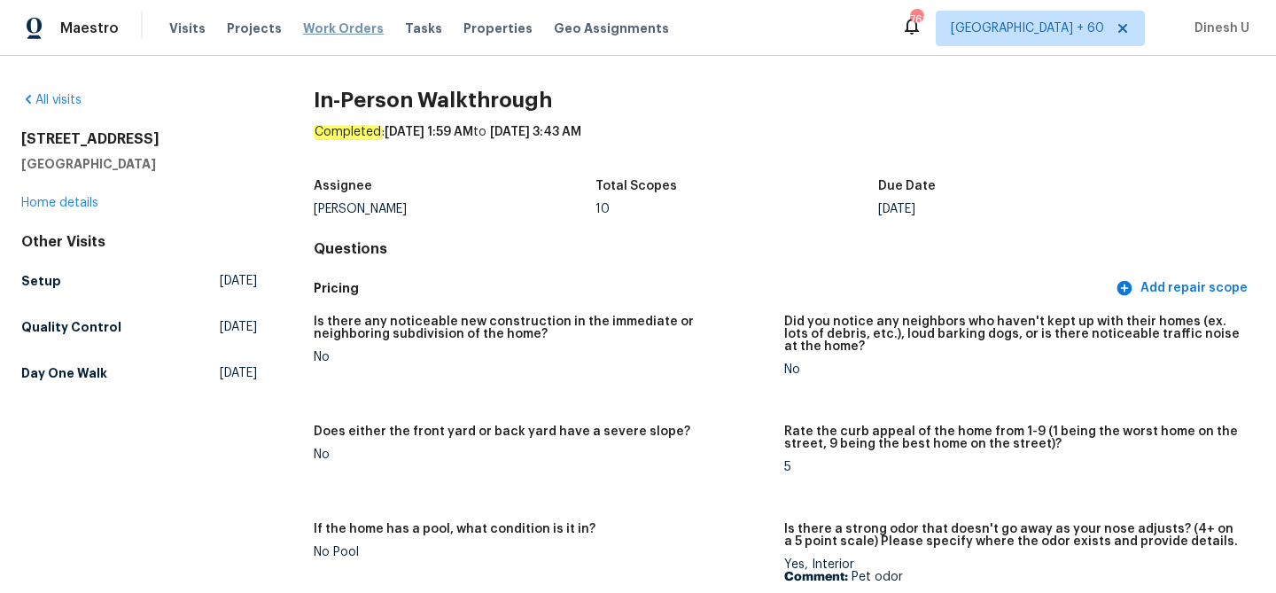
click at [341, 30] on span "Work Orders" at bounding box center [343, 28] width 81 height 18
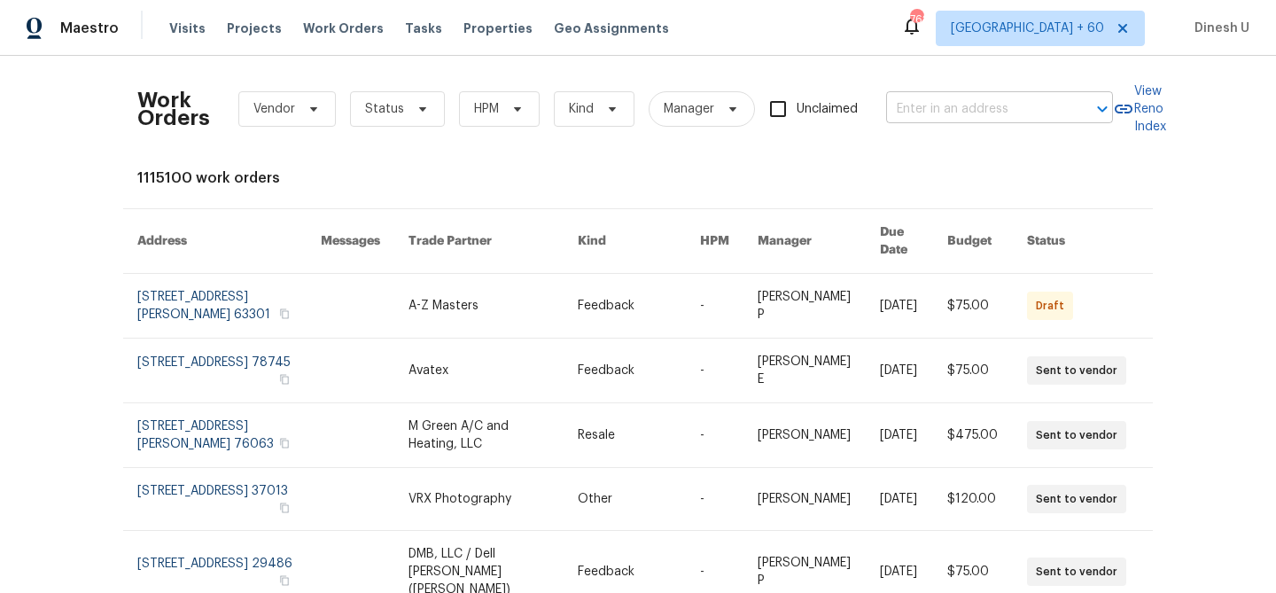
click at [973, 115] on input "text" at bounding box center [974, 109] width 177 height 27
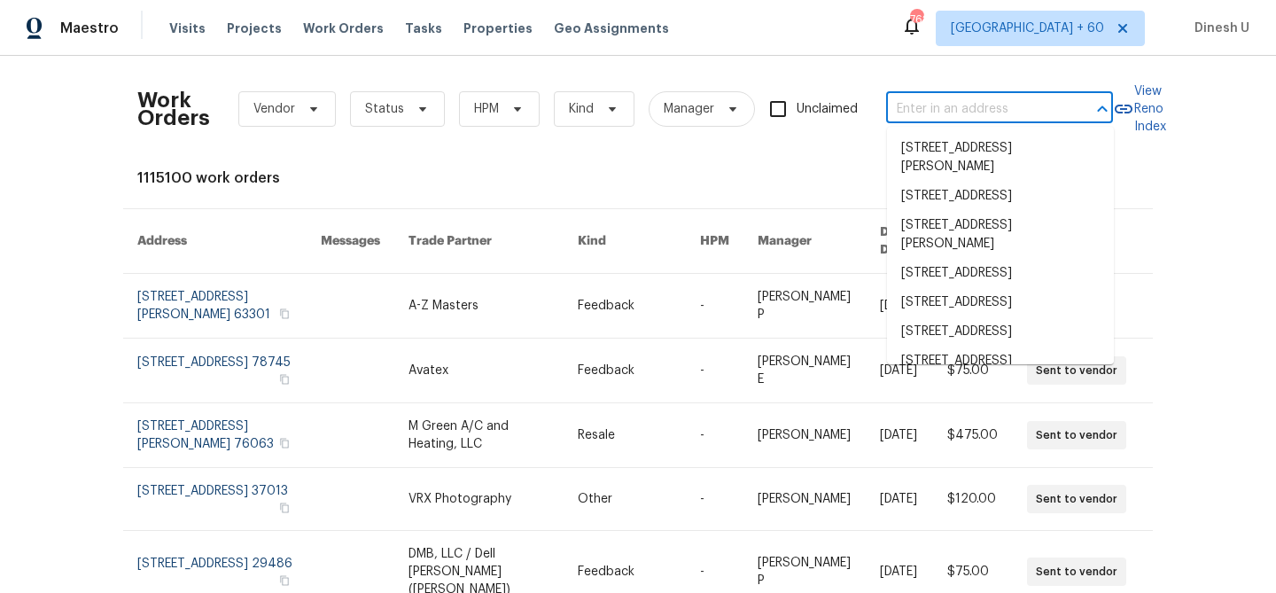
paste input "[STREET_ADDRESS]"
type input "[STREET_ADDRESS]"
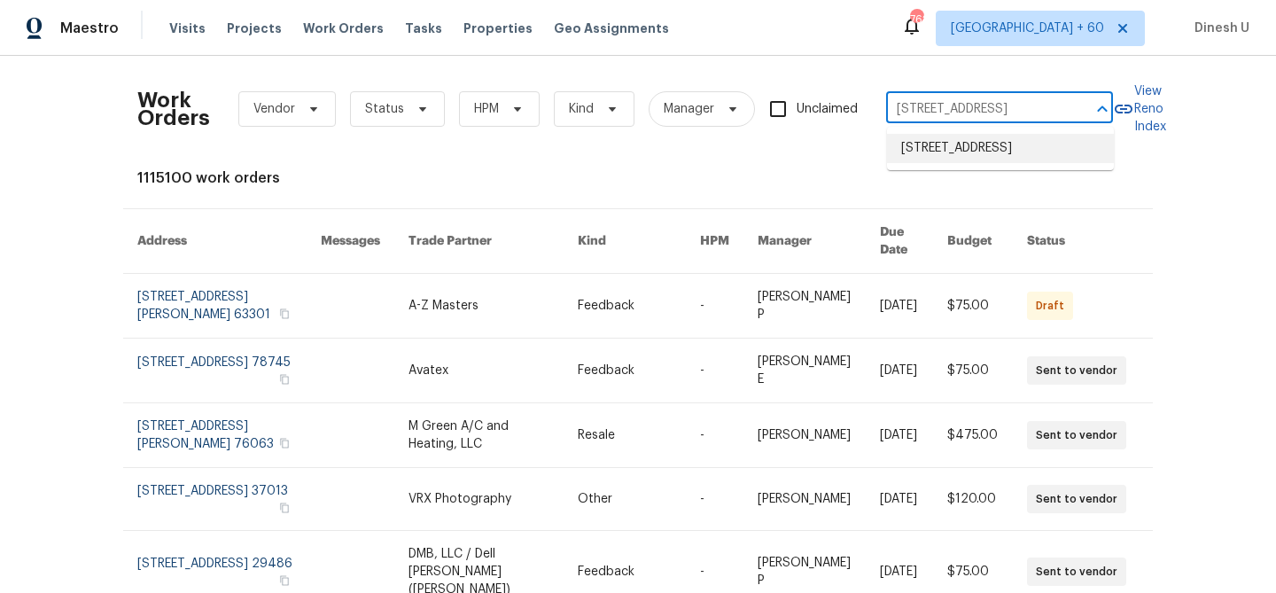
click at [930, 150] on li "[STREET_ADDRESS]" at bounding box center [1000, 148] width 227 height 29
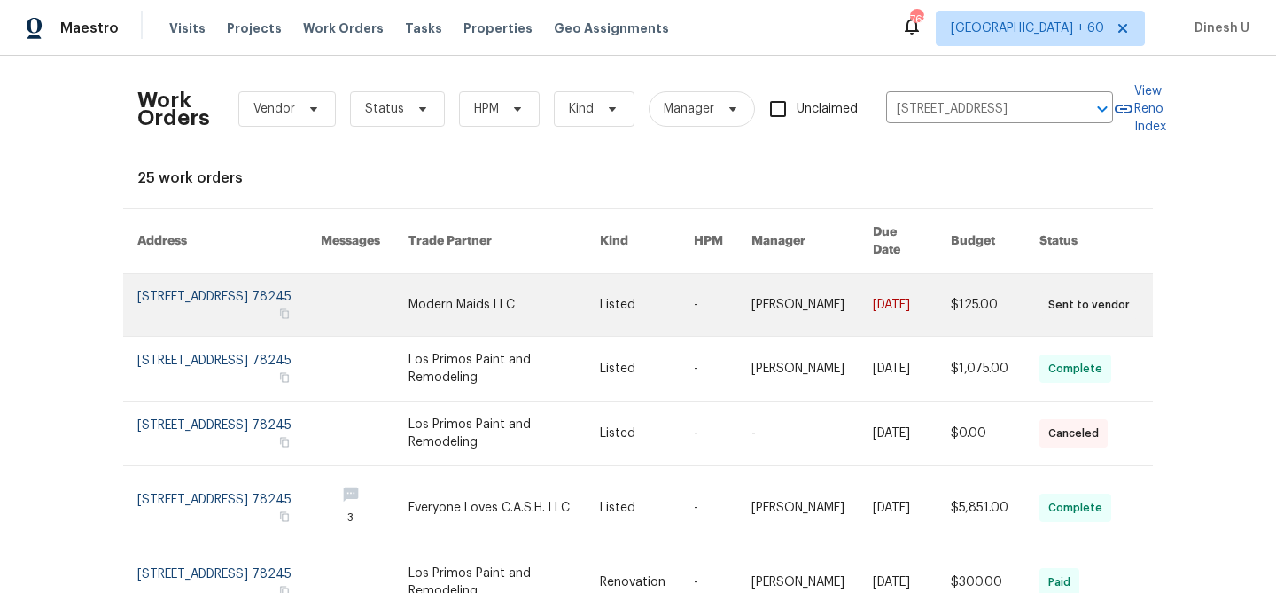
click at [174, 278] on link at bounding box center [228, 305] width 183 height 62
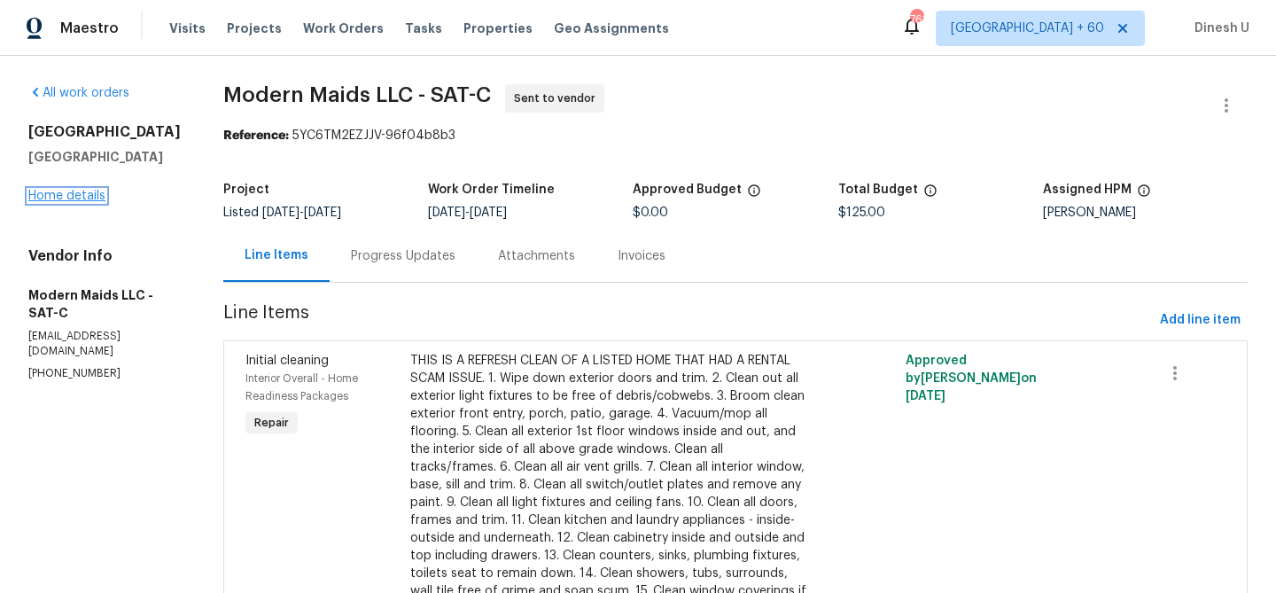
click at [67, 198] on link "Home details" at bounding box center [66, 196] width 77 height 12
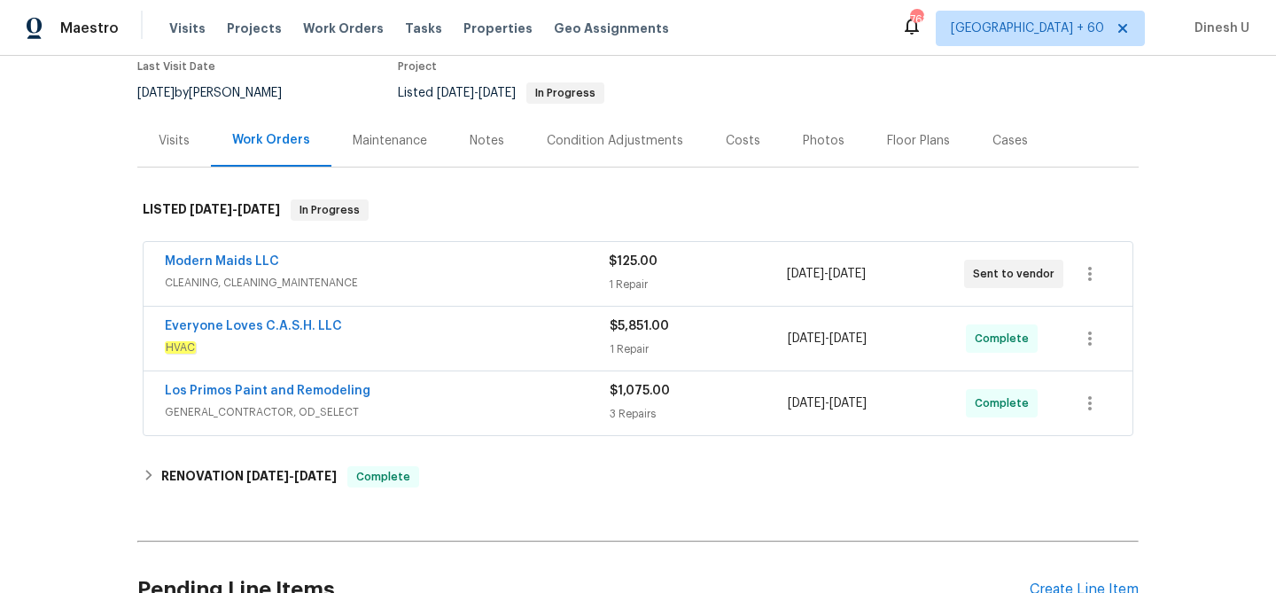
scroll to position [196, 0]
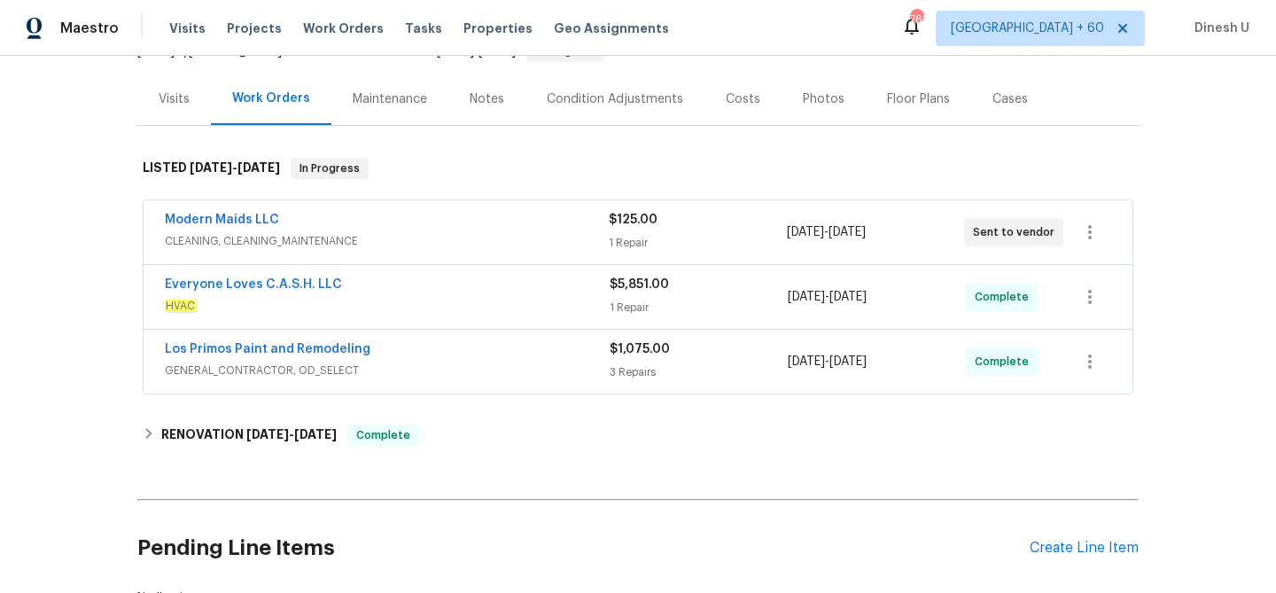
click at [625, 229] on div "$125.00 1 Repair" at bounding box center [697, 232] width 177 height 43
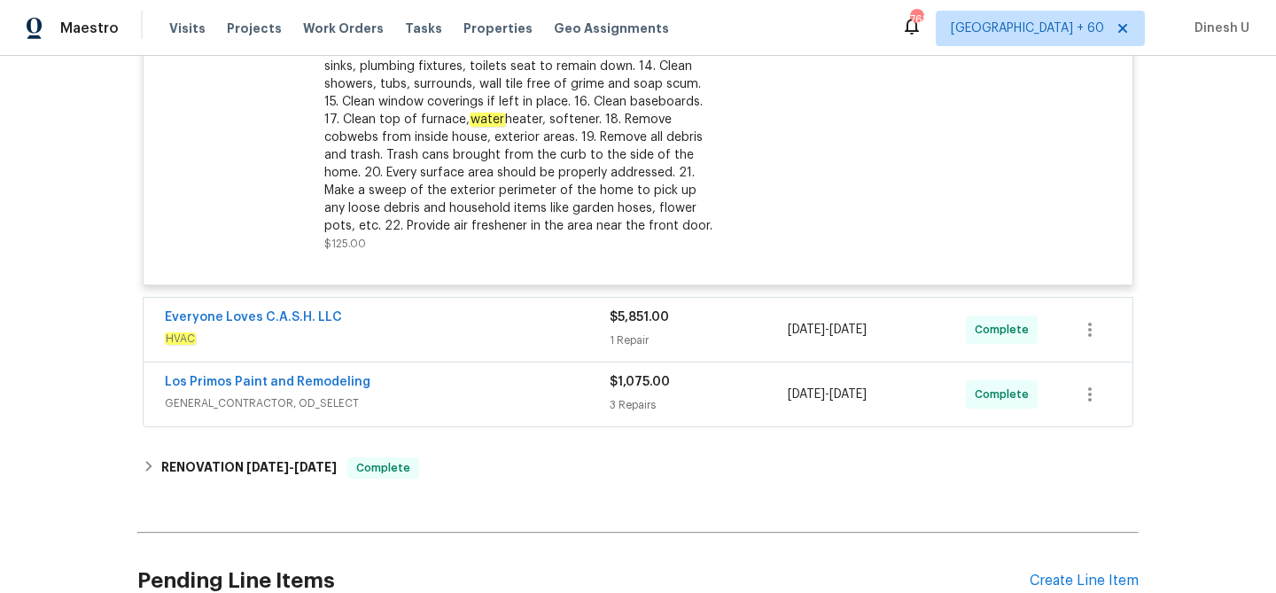
scroll to position [697, 0]
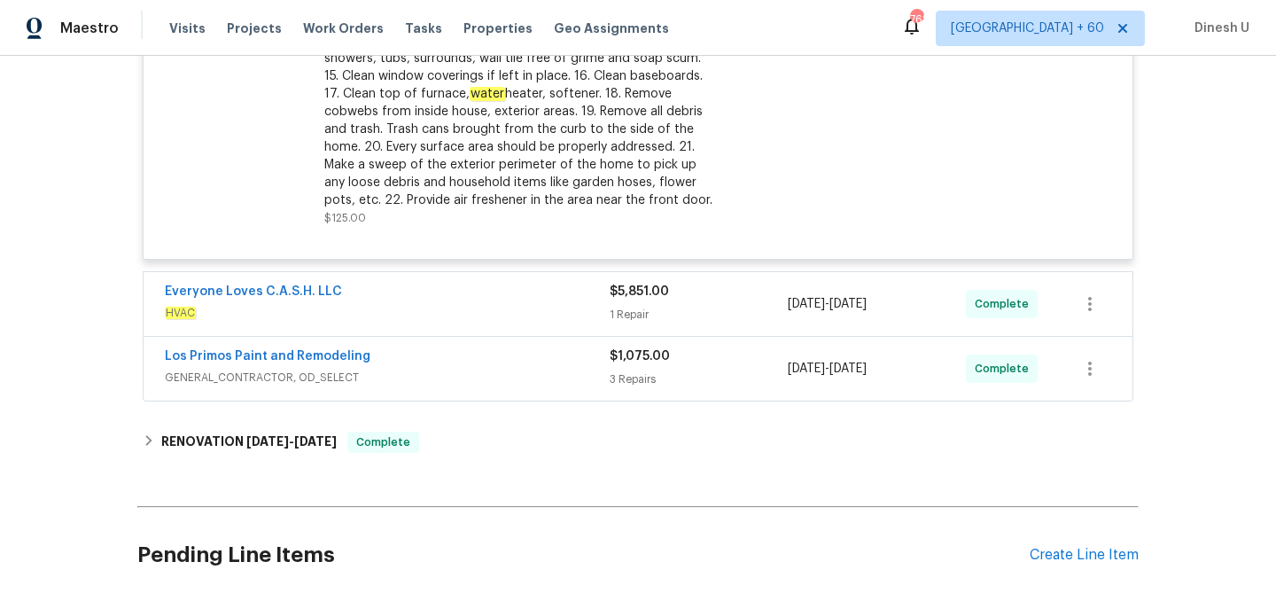
click at [632, 313] on div "1 Repair" at bounding box center [699, 315] width 178 height 18
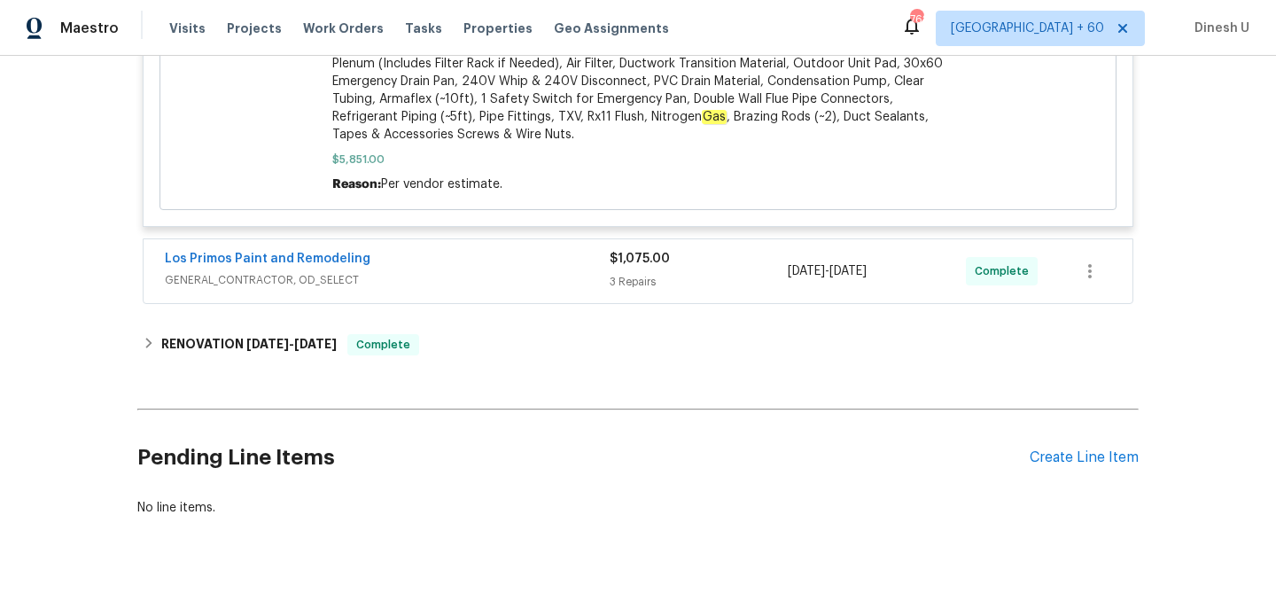
scroll to position [1307, 0]
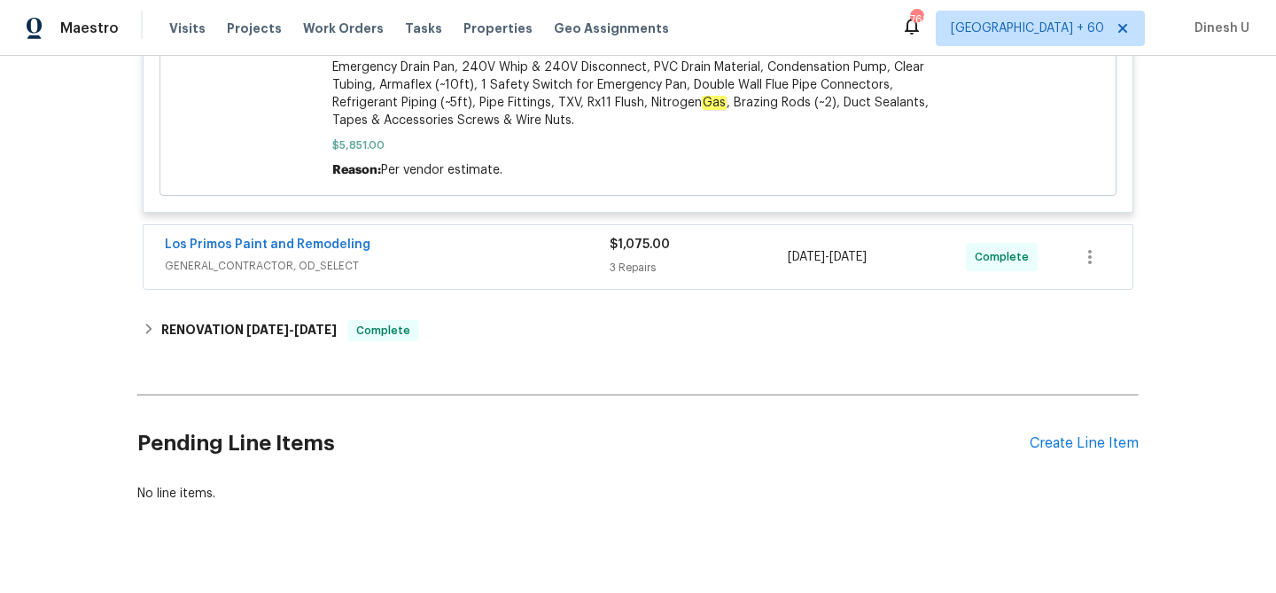
click at [658, 256] on div "$1,075.00 3 Repairs" at bounding box center [699, 257] width 178 height 43
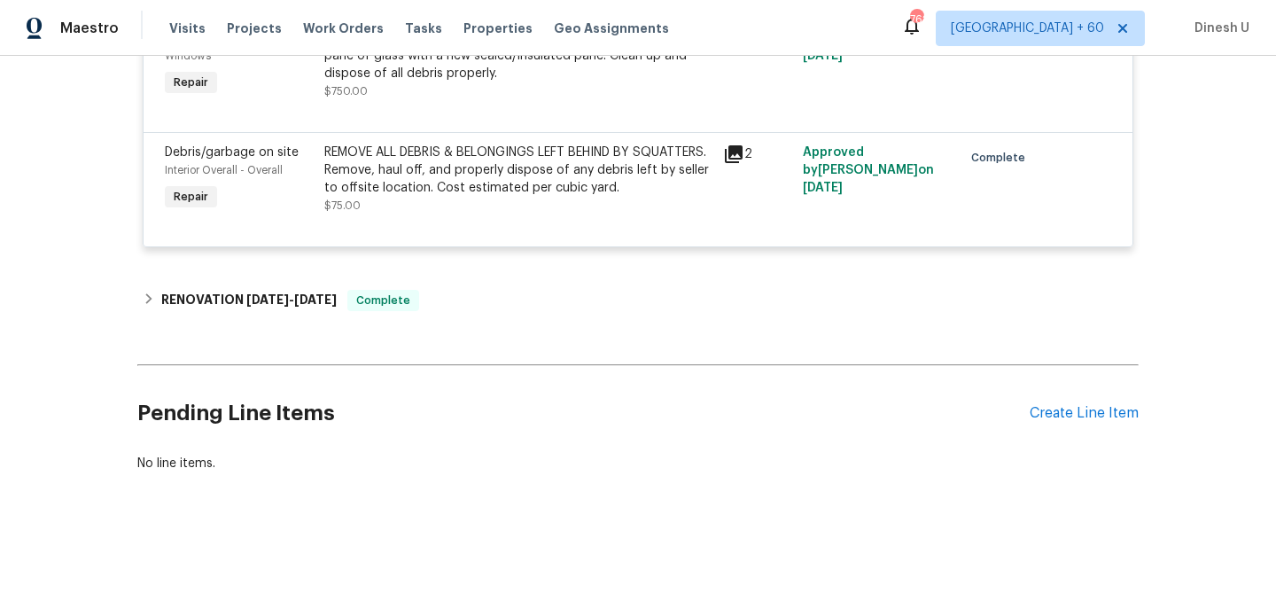
scroll to position [1764, 0]
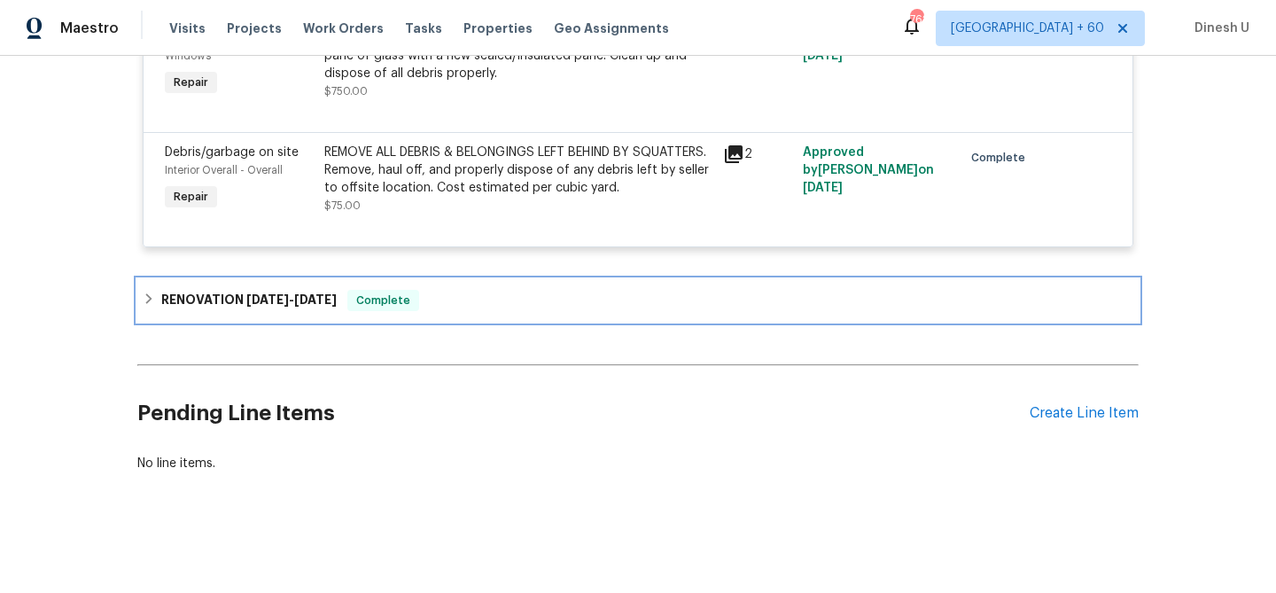
click at [266, 288] on div "RENOVATION [DATE] - [DATE] Complete" at bounding box center [637, 300] width 1001 height 43
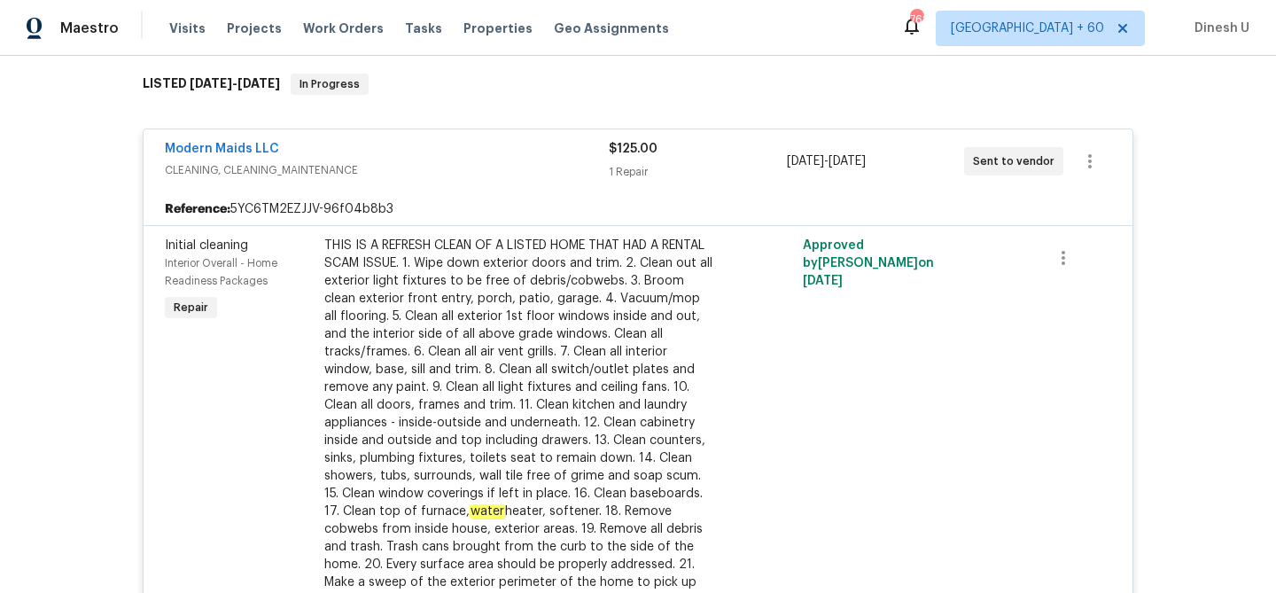
scroll to position [0, 0]
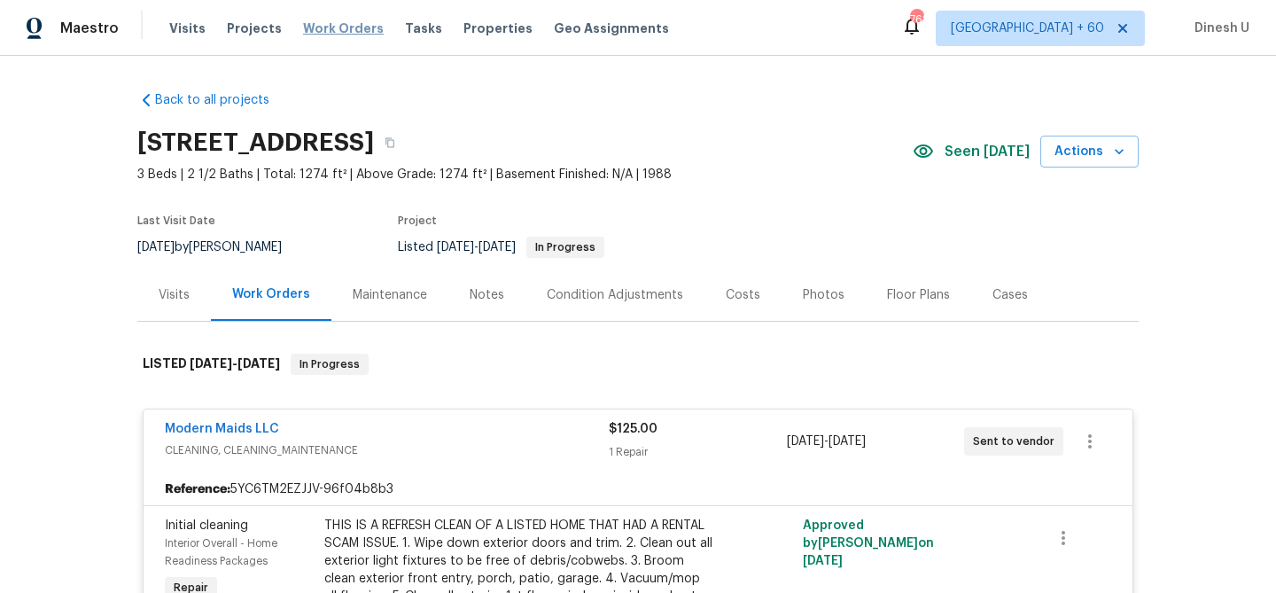
click at [330, 31] on span "Work Orders" at bounding box center [343, 28] width 81 height 18
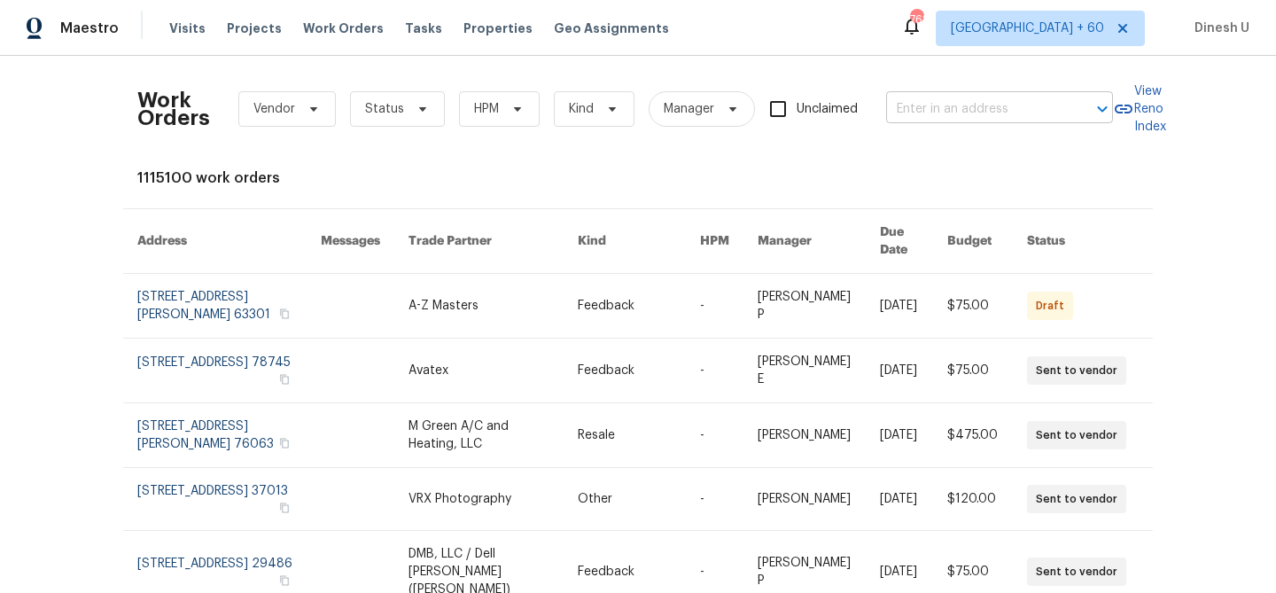
click at [961, 111] on input "text" at bounding box center [974, 109] width 177 height 27
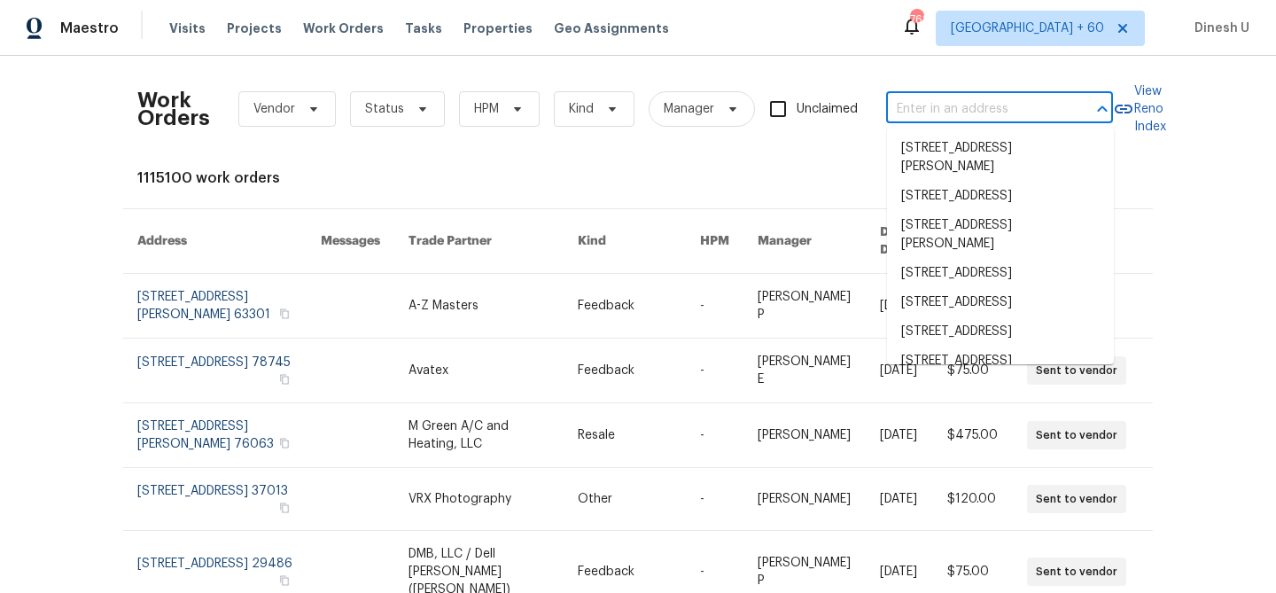
paste input "[STREET_ADDRESS]"
type input "[STREET_ADDRESS]"
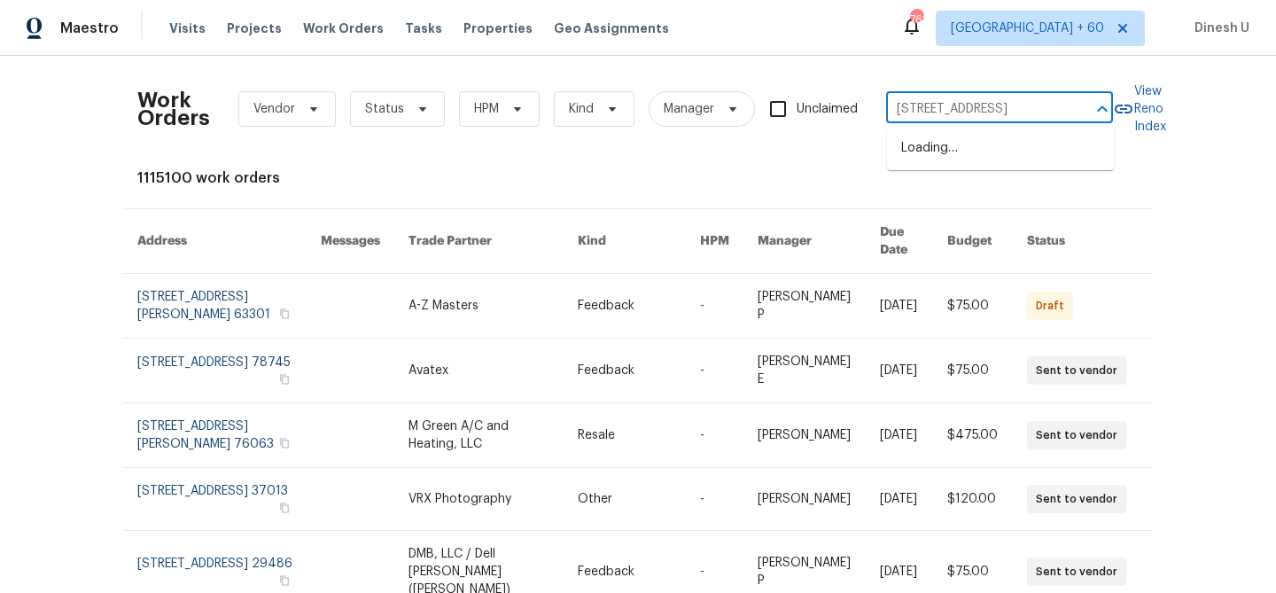
scroll to position [0, 57]
click at [946, 144] on li "[STREET_ADDRESS]" at bounding box center [1000, 148] width 227 height 29
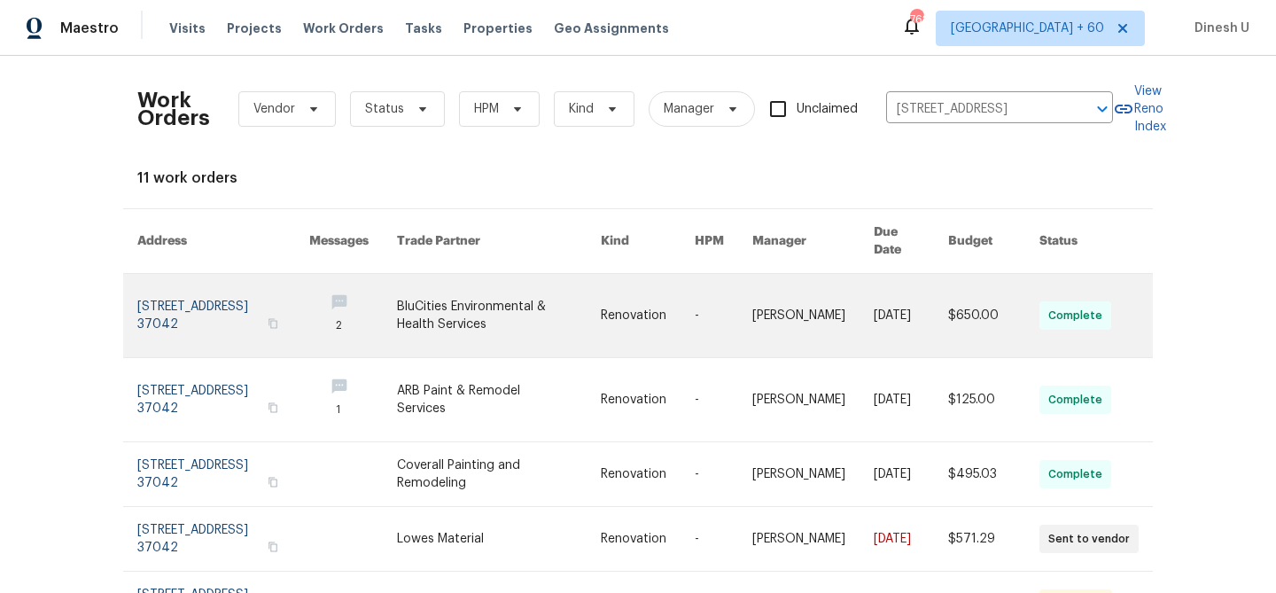
click at [228, 305] on link at bounding box center [223, 315] width 172 height 83
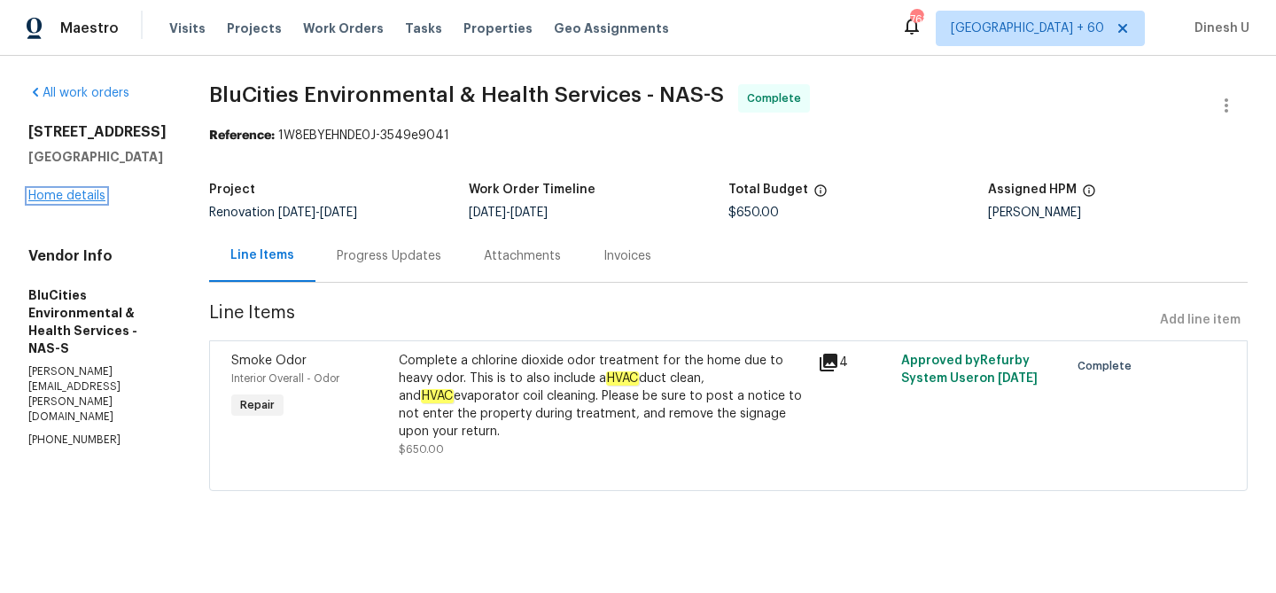
click at [56, 196] on link "Home details" at bounding box center [66, 196] width 77 height 12
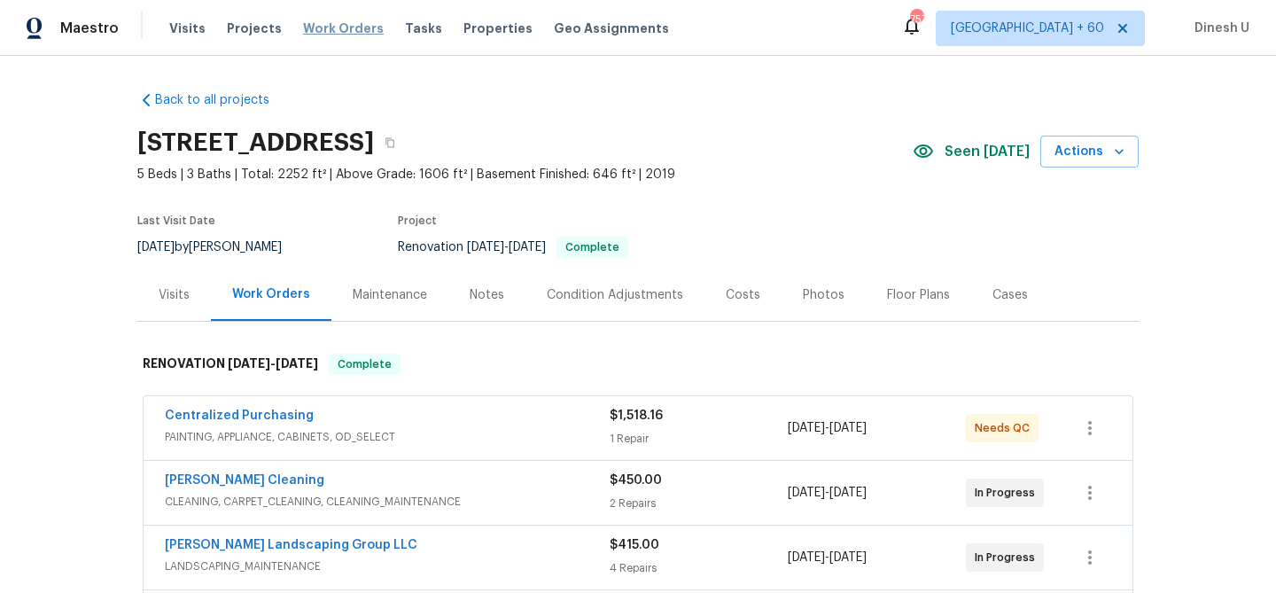
click at [326, 20] on span "Work Orders" at bounding box center [343, 28] width 81 height 18
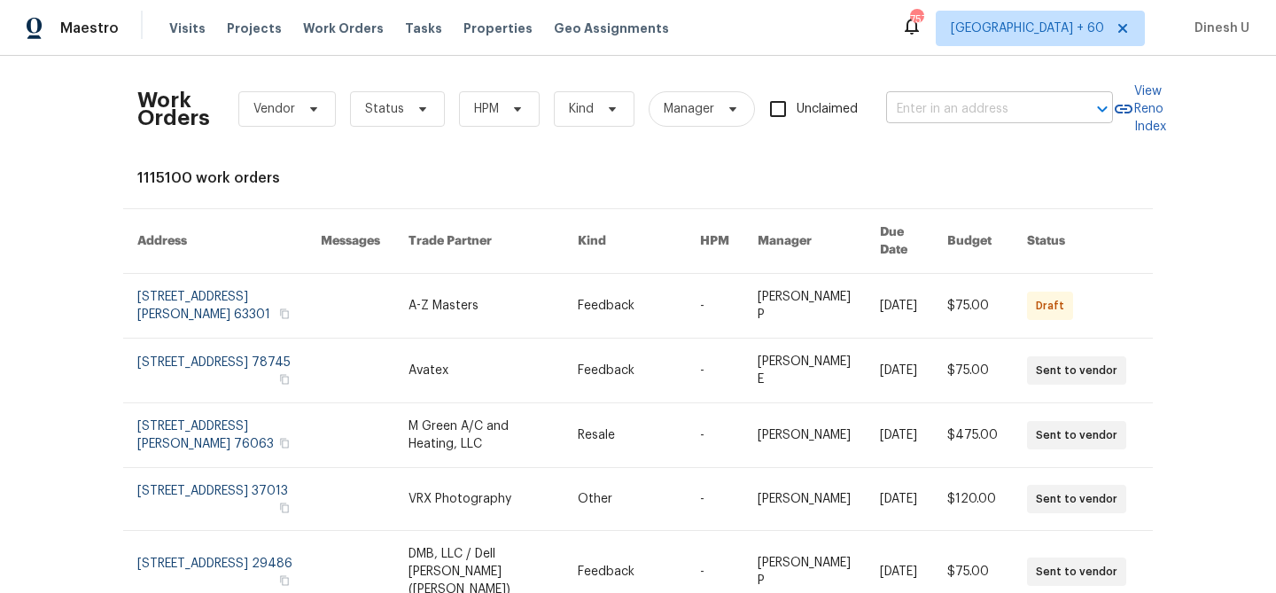
click at [949, 97] on input "text" at bounding box center [974, 109] width 177 height 27
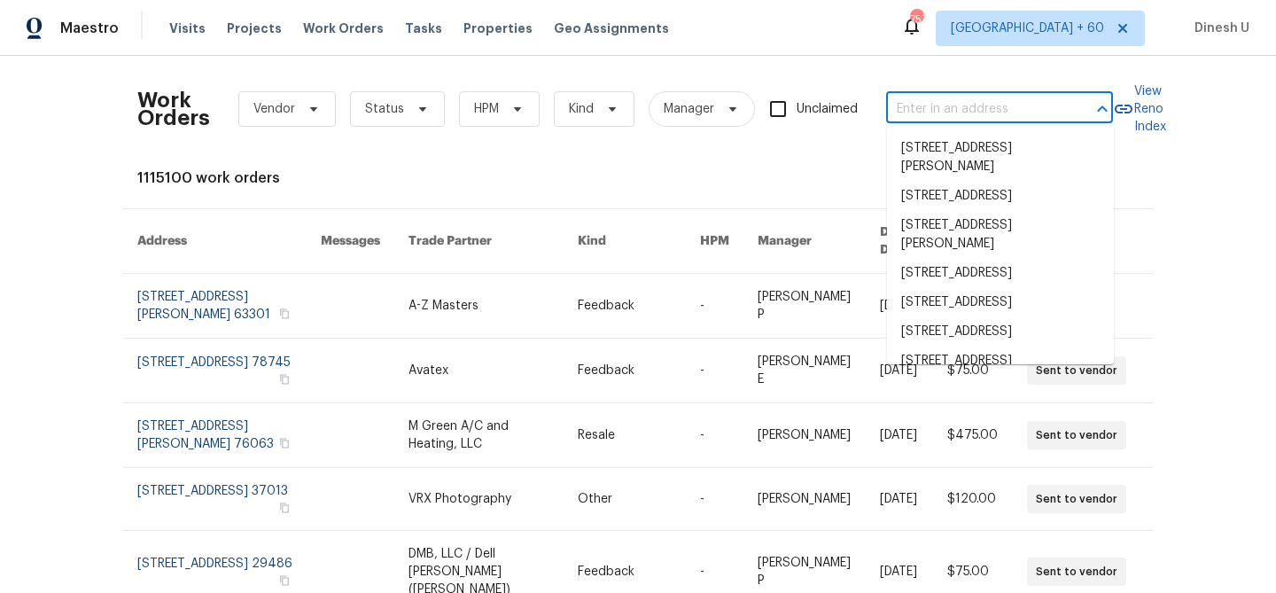
paste input "[STREET_ADDRESS]"
type input "[STREET_ADDRESS]"
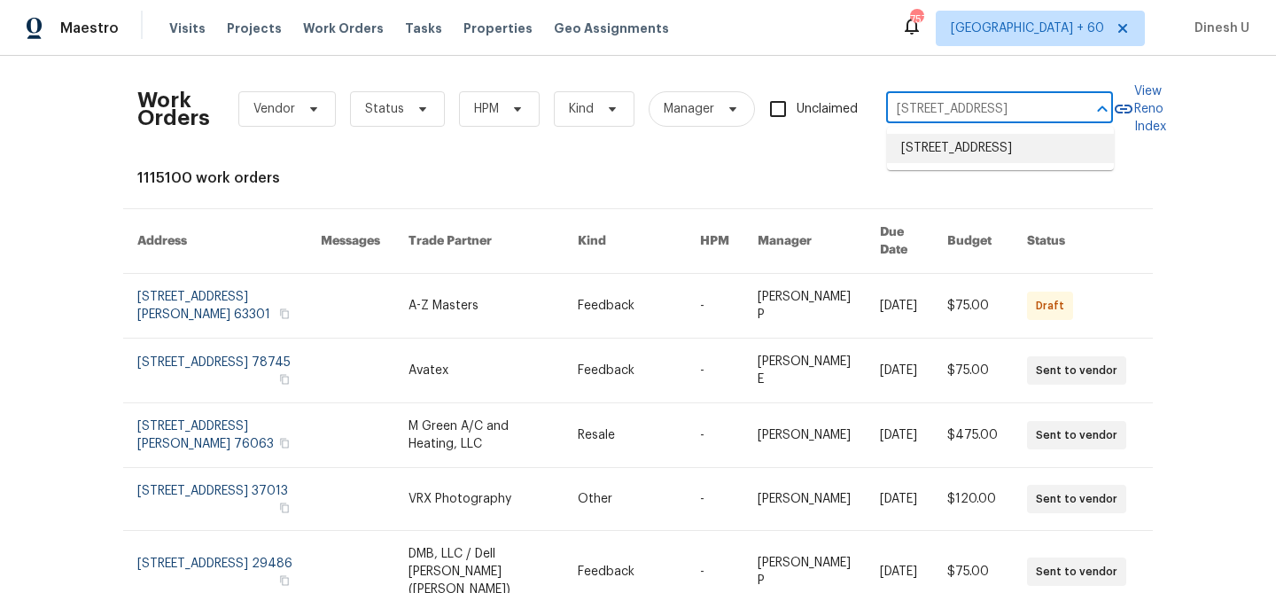
click at [945, 149] on li "[STREET_ADDRESS]" at bounding box center [1000, 148] width 227 height 29
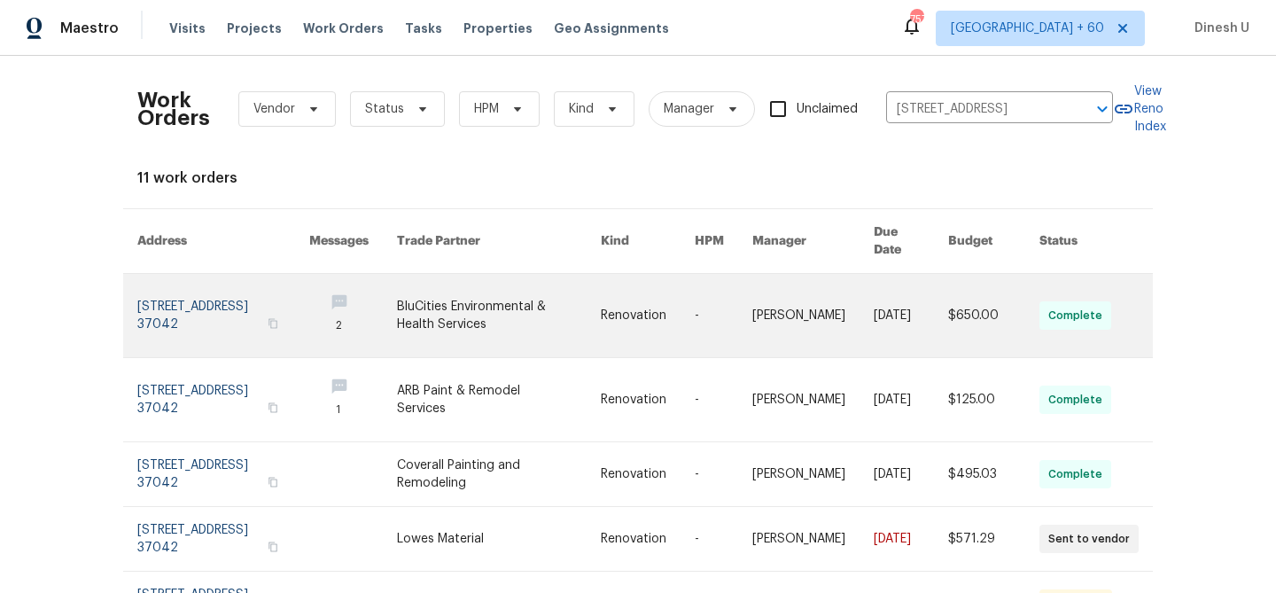
click at [172, 280] on link at bounding box center [223, 315] width 172 height 83
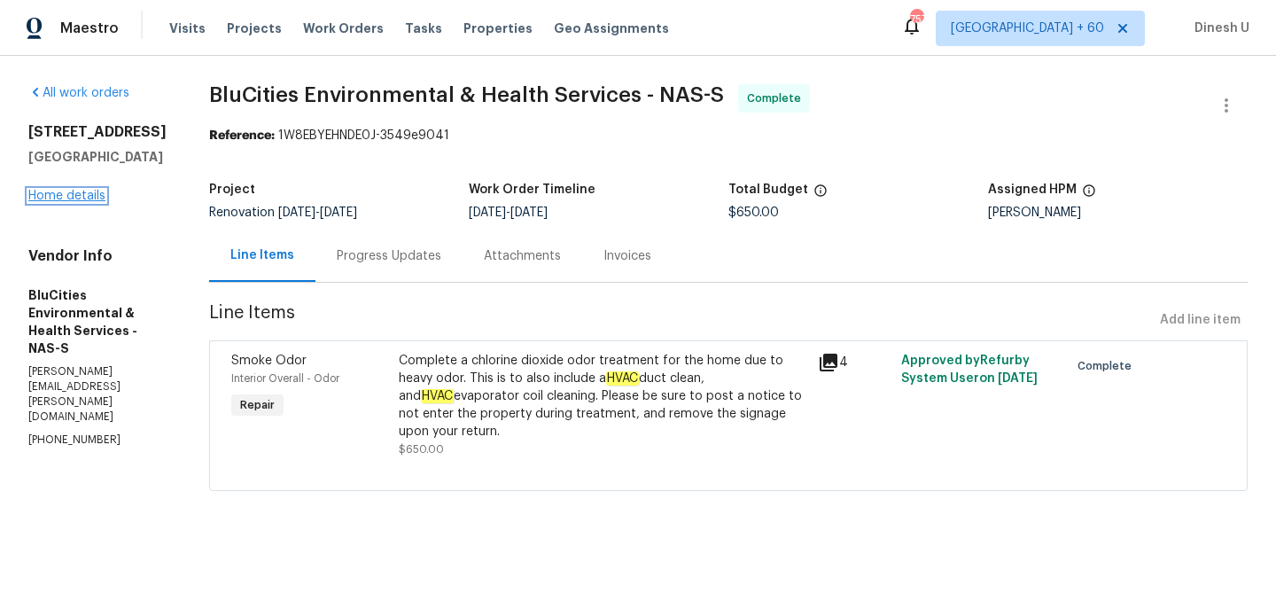
click at [86, 198] on link "Home details" at bounding box center [66, 196] width 77 height 12
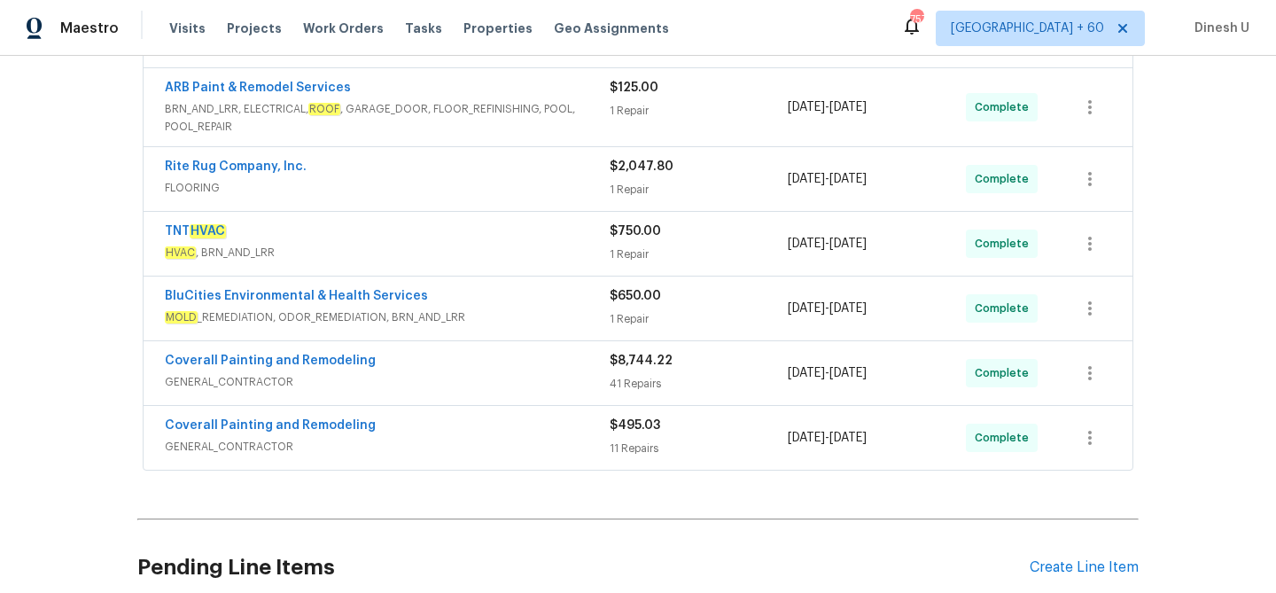
scroll to position [712, 0]
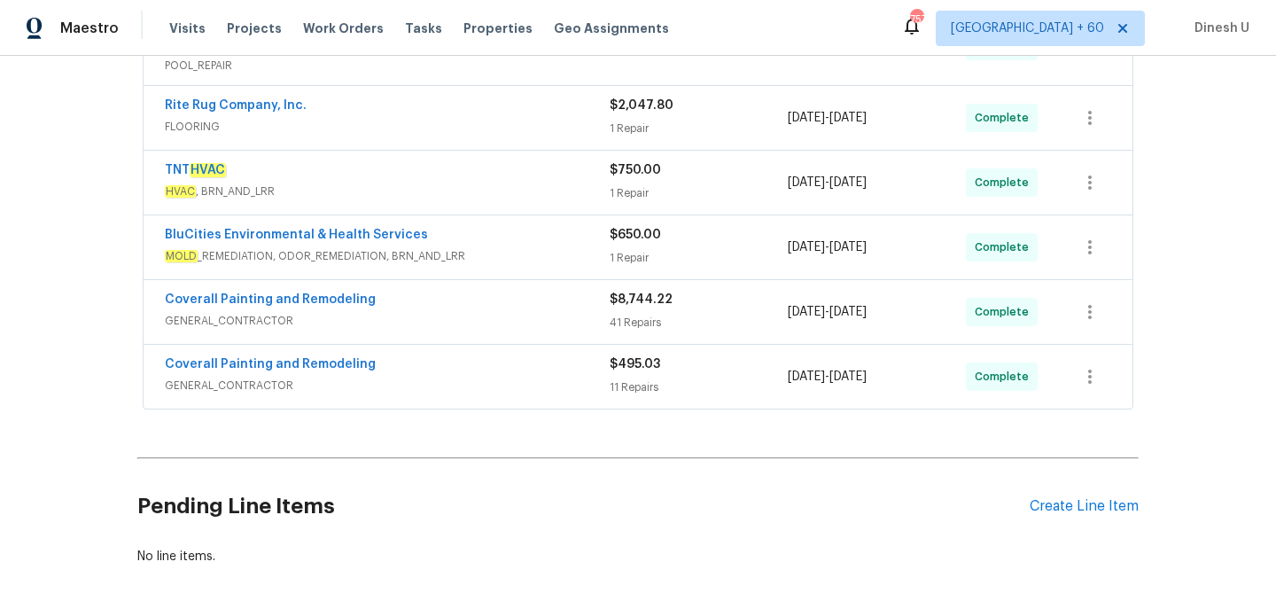
click at [633, 319] on div "41 Repairs" at bounding box center [699, 323] width 178 height 18
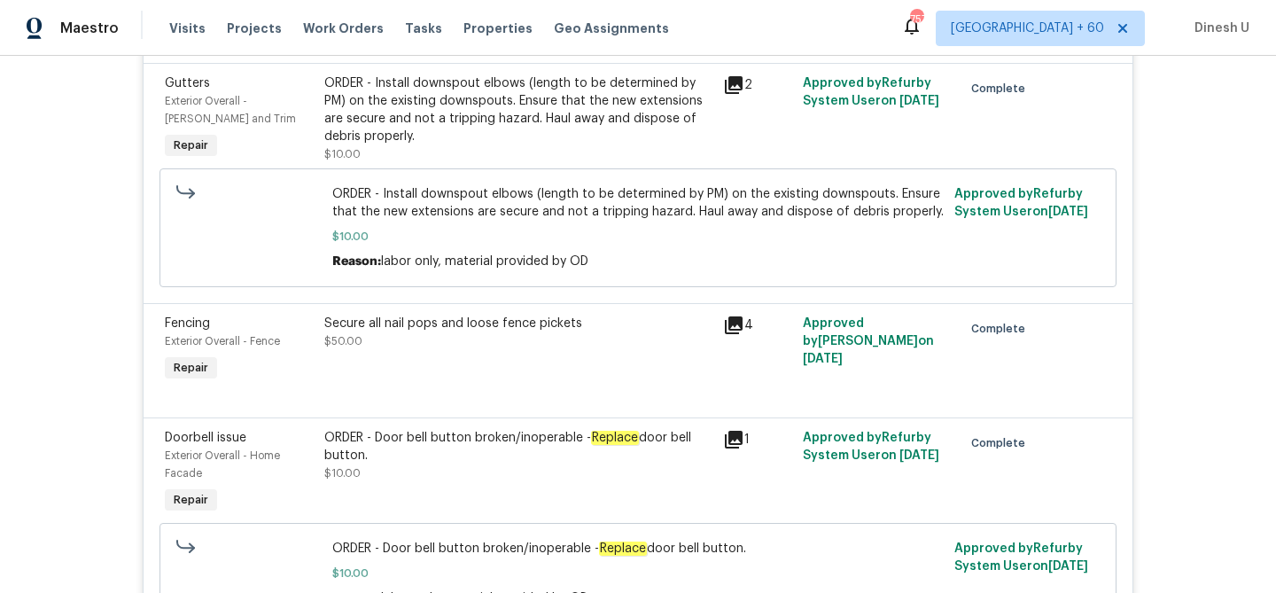
scroll to position [4239, 0]
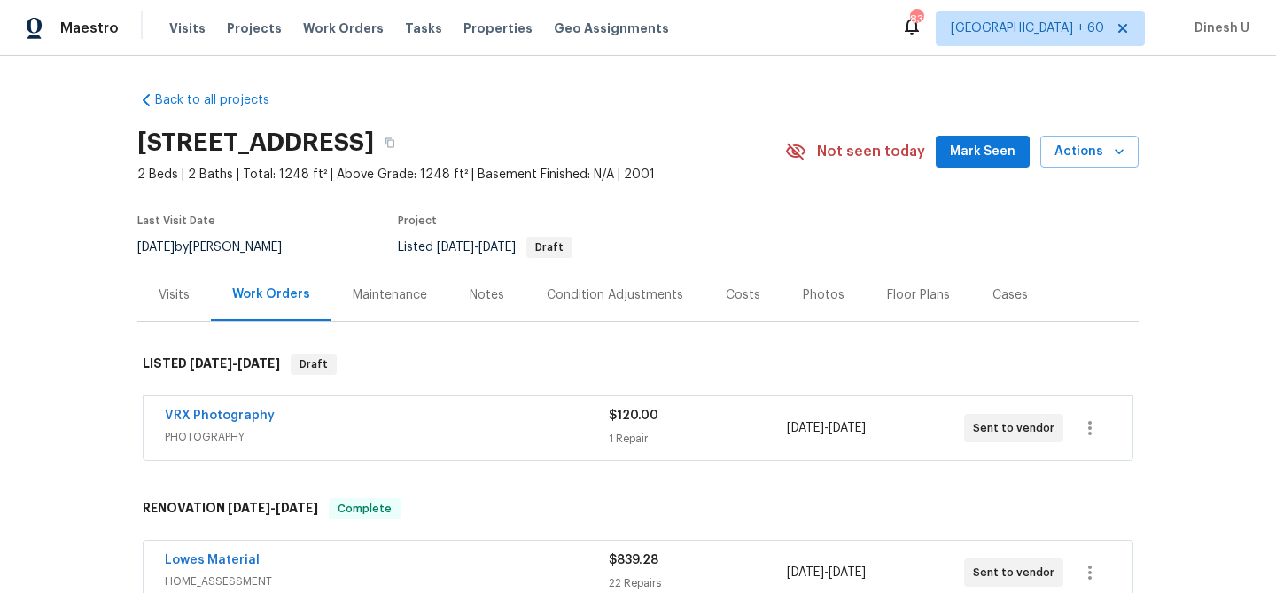
click at [626, 434] on div "1 Repair" at bounding box center [697, 439] width 177 height 18
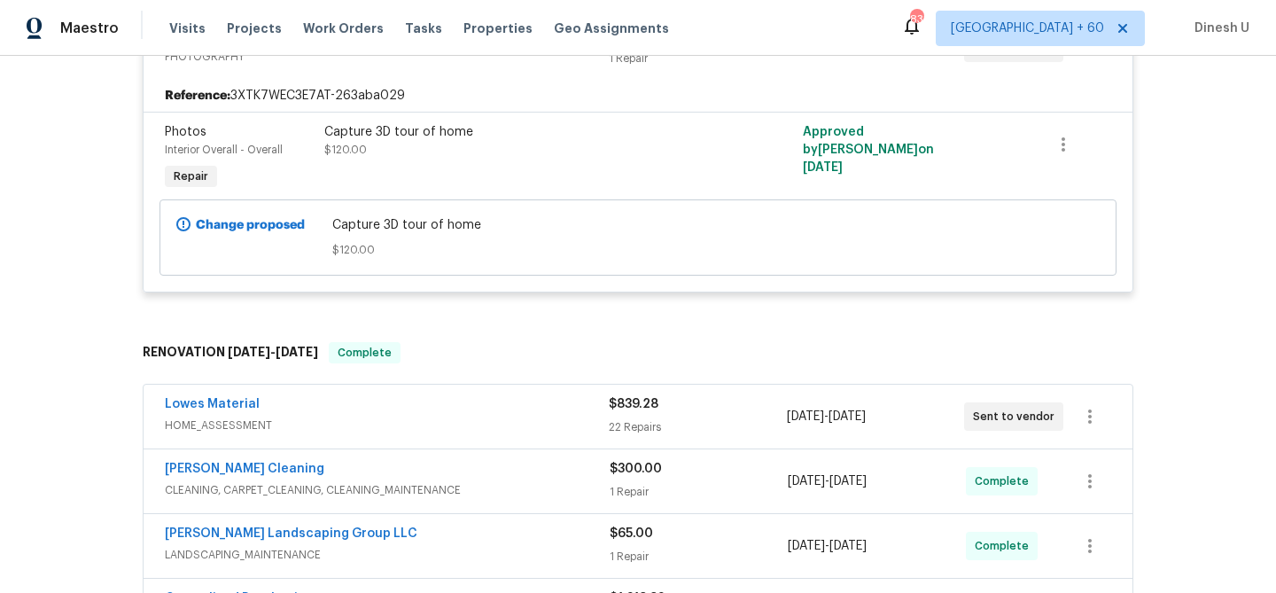
scroll to position [430, 0]
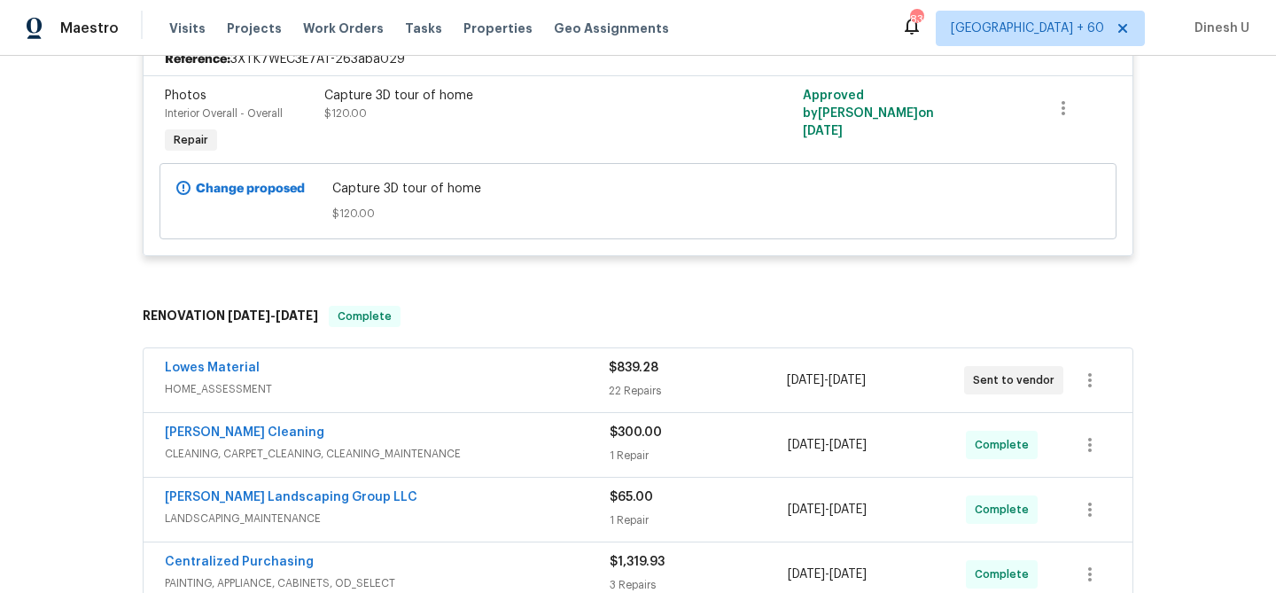
click at [610, 388] on div "22 Repairs" at bounding box center [697, 391] width 177 height 18
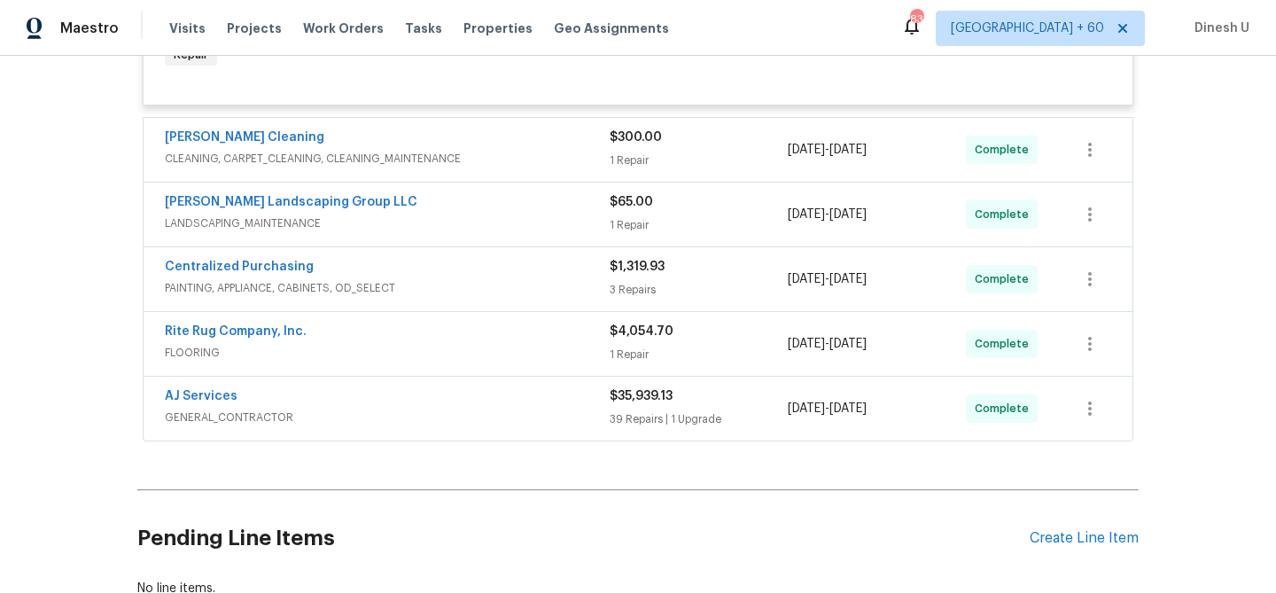
scroll to position [3566, 0]
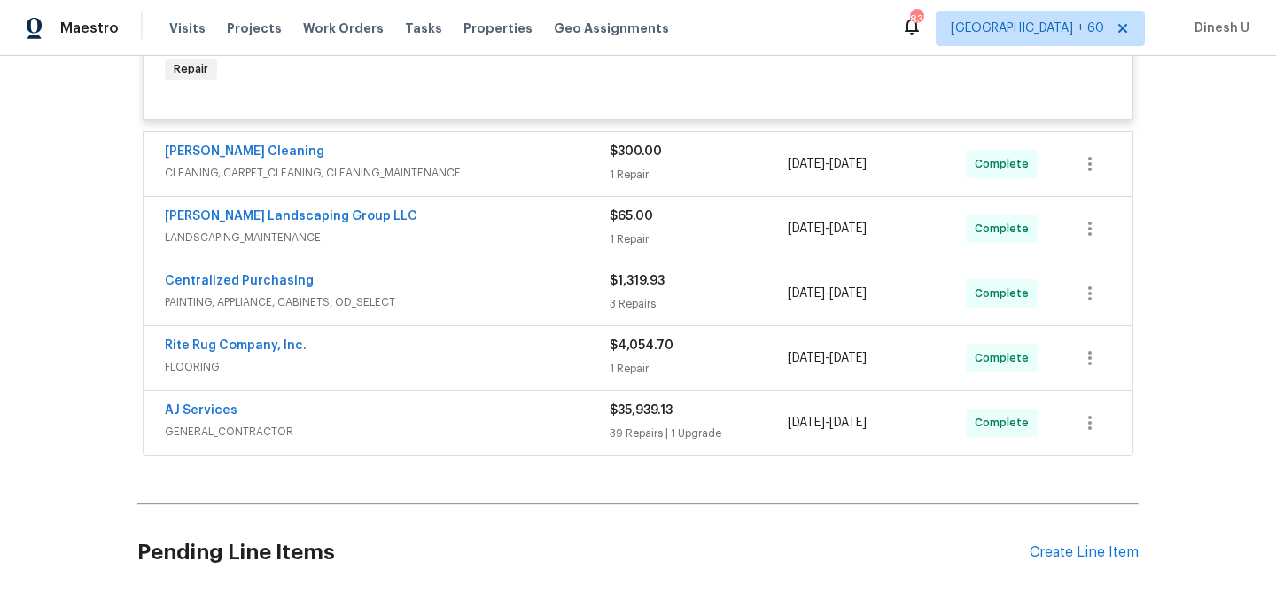
click at [603, 182] on span "CLEANING, CARPET_CLEANING, CLEANING_MAINTENANCE" at bounding box center [387, 173] width 445 height 18
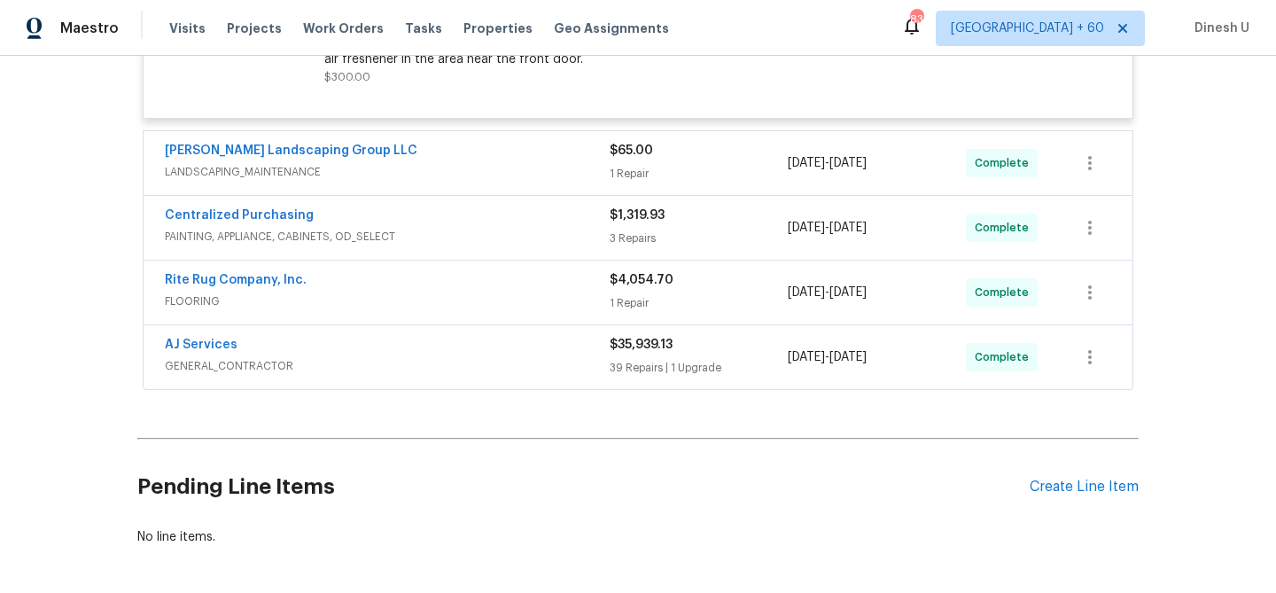
scroll to position [4121, 0]
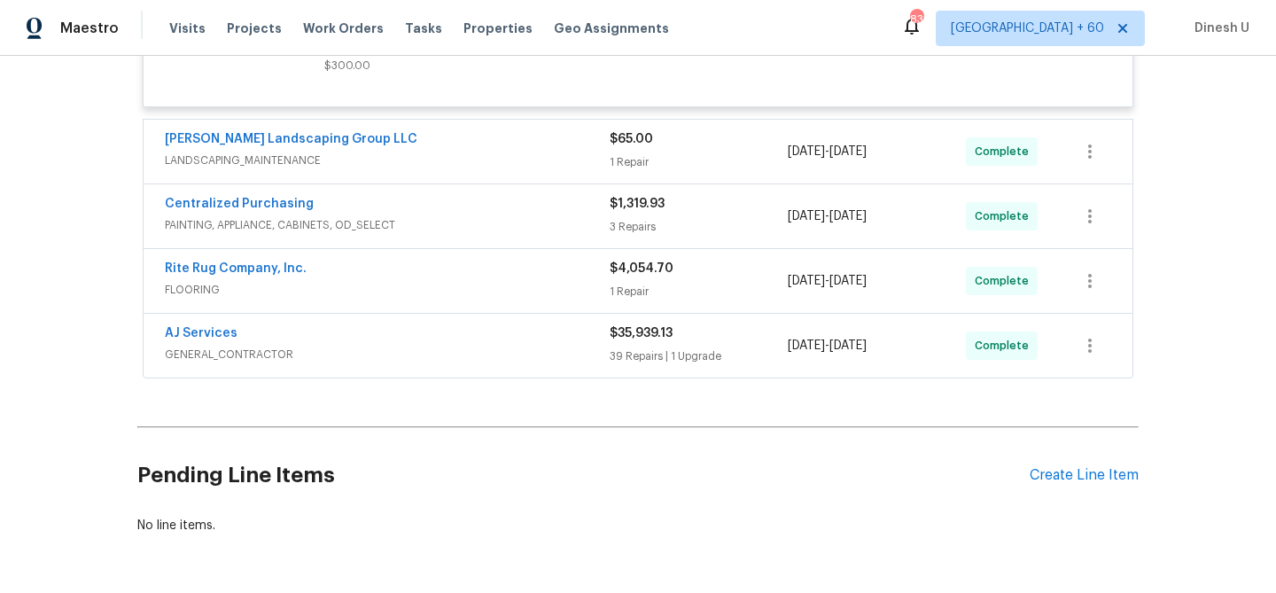
click at [623, 171] on div "1 Repair" at bounding box center [699, 162] width 178 height 18
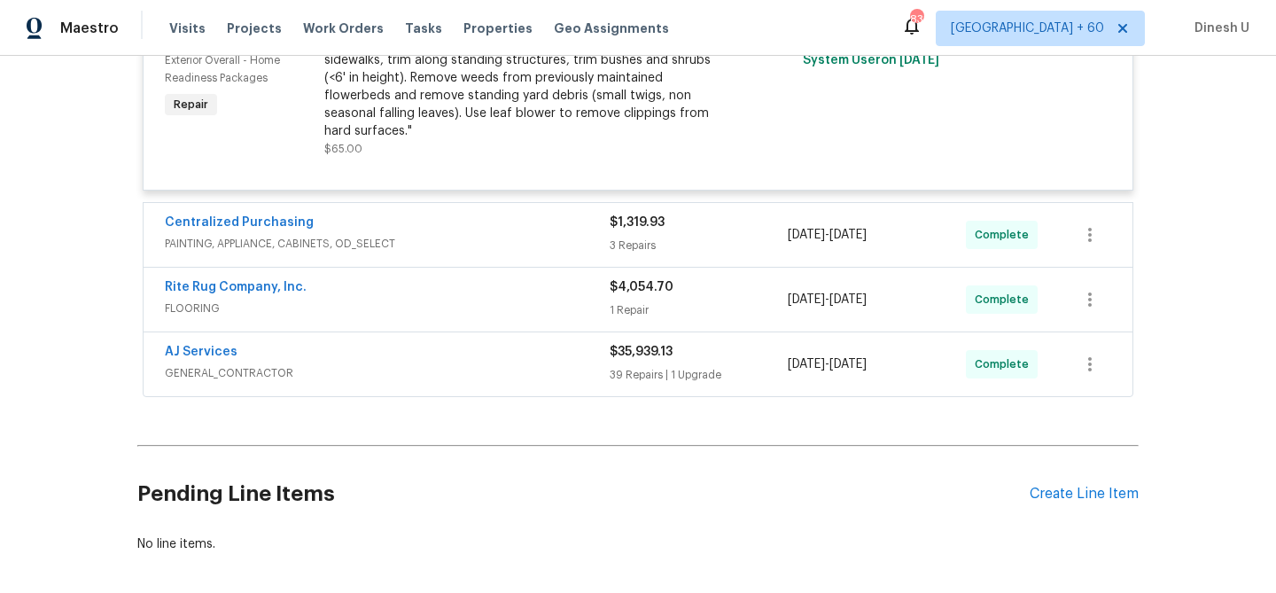
scroll to position [4373, 0]
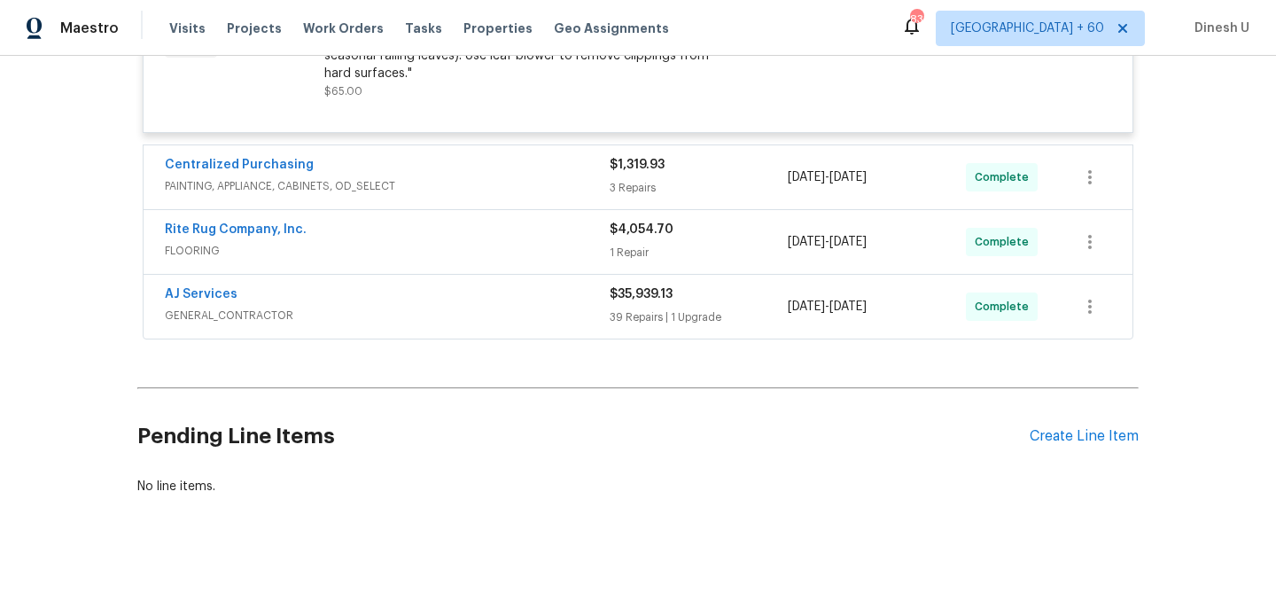
click at [619, 197] on div "3 Repairs" at bounding box center [699, 188] width 178 height 18
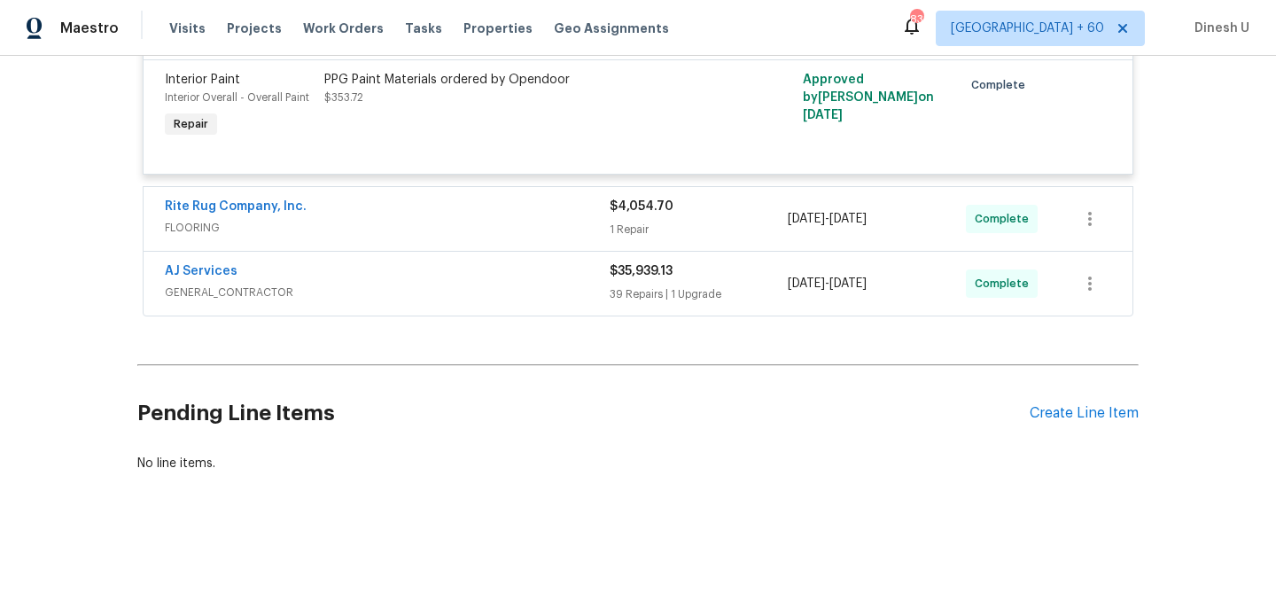
scroll to position [4854, 0]
click at [621, 232] on div "1 Repair" at bounding box center [699, 230] width 178 height 18
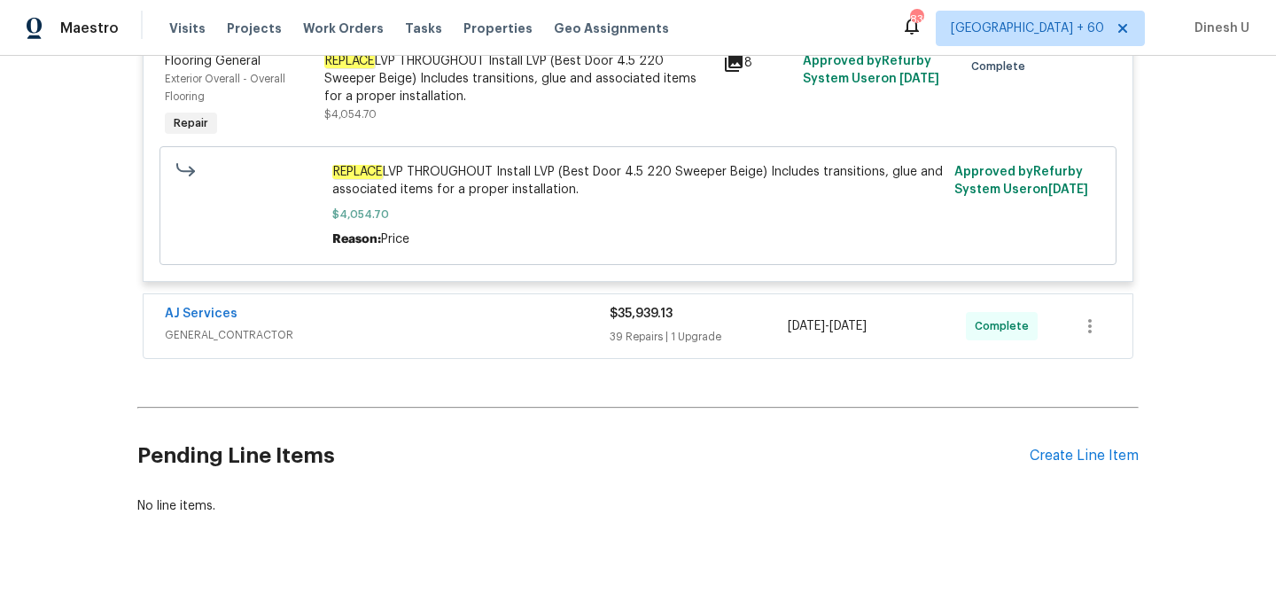
scroll to position [5130, 0]
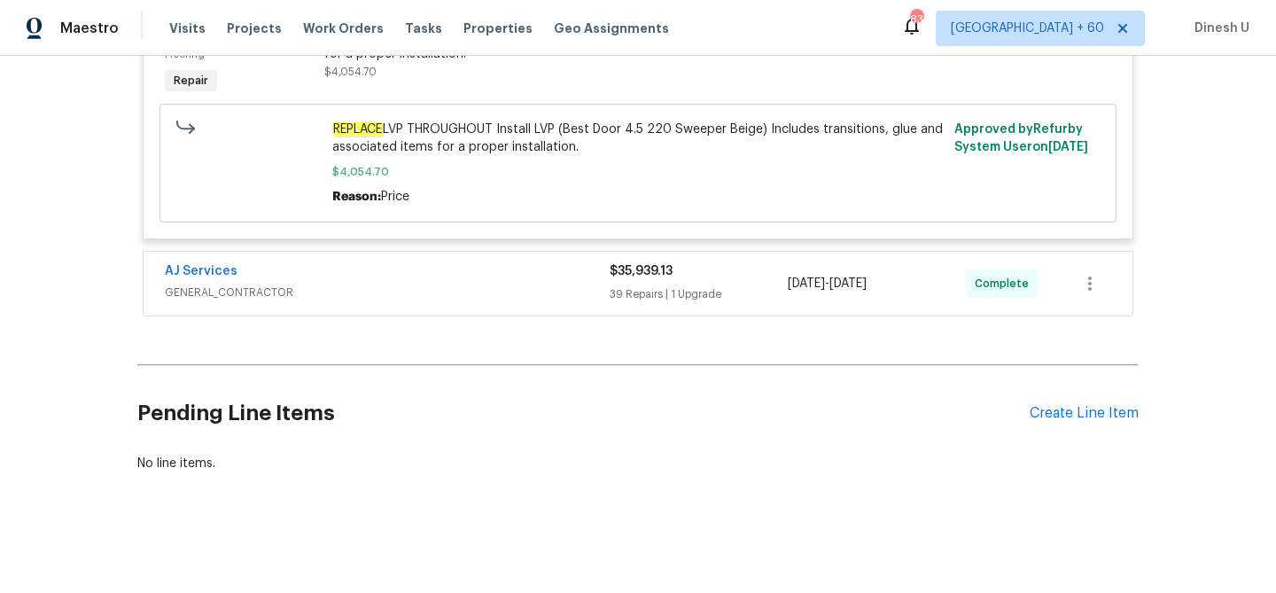
click at [643, 303] on div "39 Repairs | 1 Upgrade" at bounding box center [699, 294] width 178 height 18
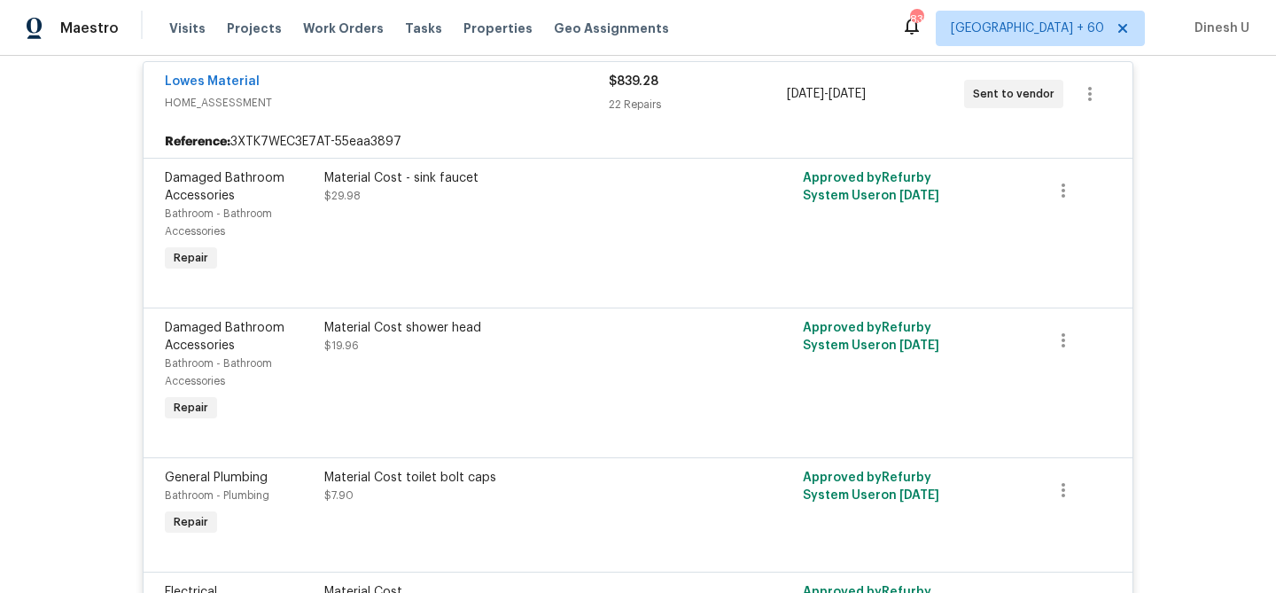
scroll to position [0, 0]
